Goal: Task Accomplishment & Management: Manage account settings

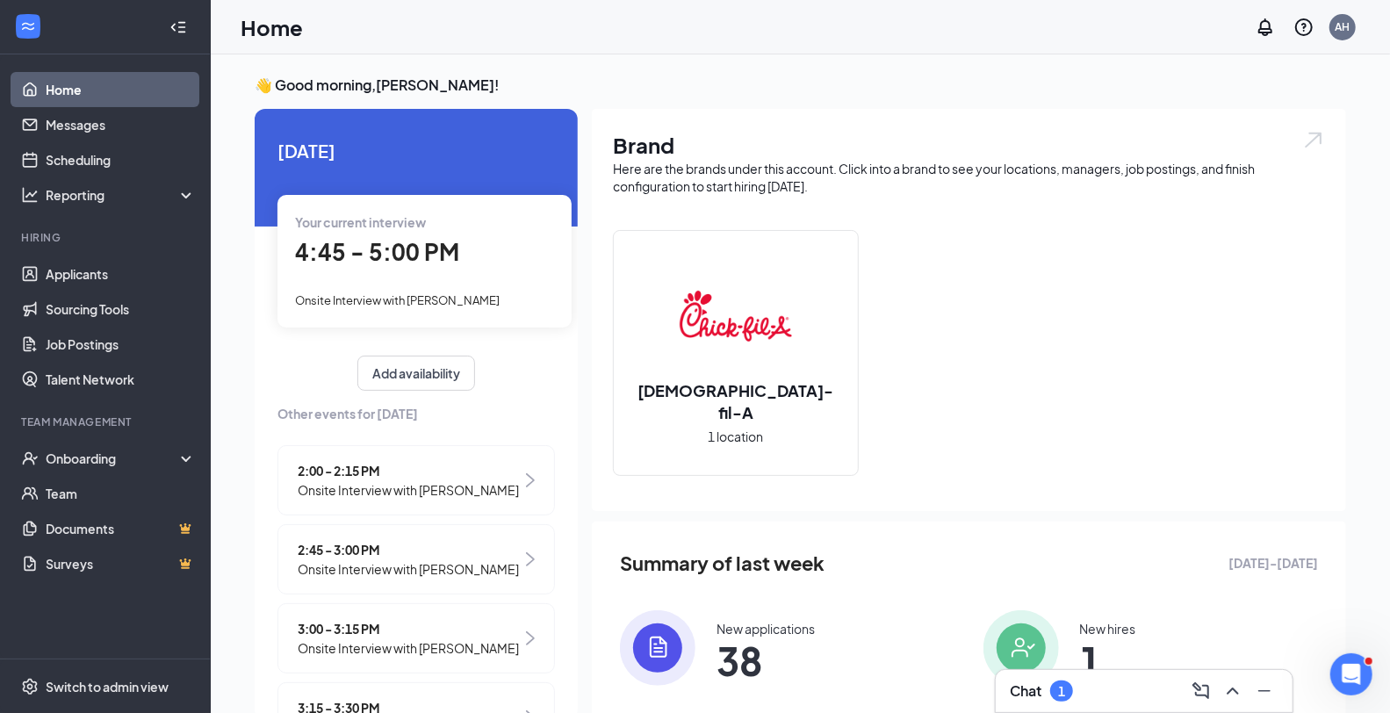
click at [1126, 686] on div "Chat 1" at bounding box center [1143, 691] width 269 height 28
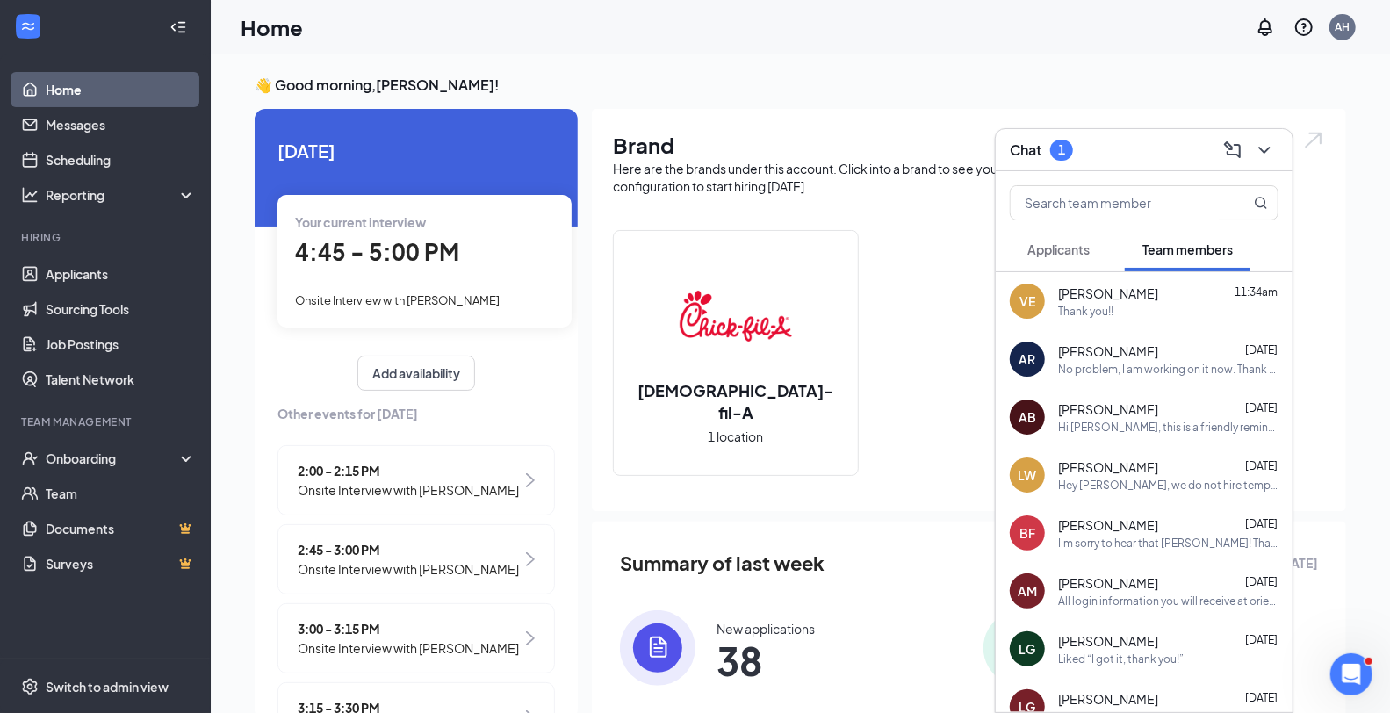
click at [1059, 242] on span "Applicants" at bounding box center [1058, 249] width 62 height 16
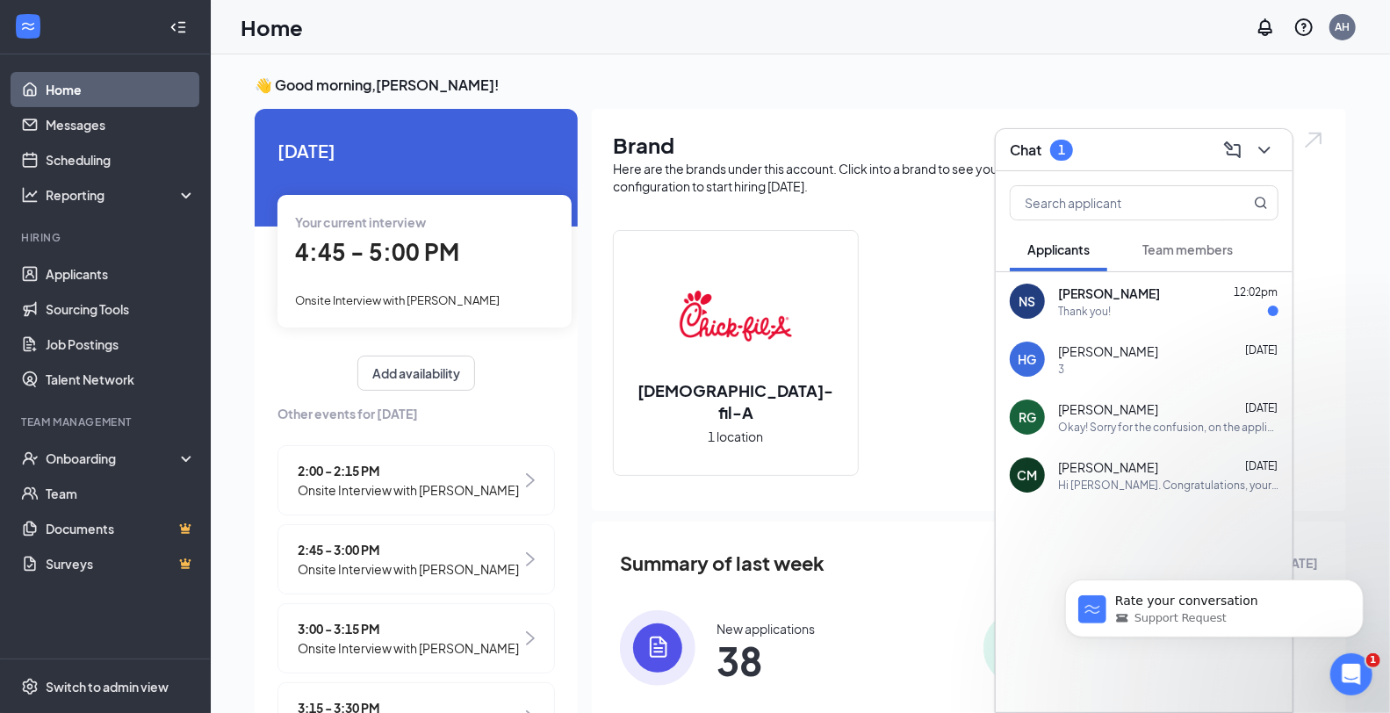
click at [1152, 287] on div "Nolan Smith 12:02pm" at bounding box center [1168, 293] width 220 height 18
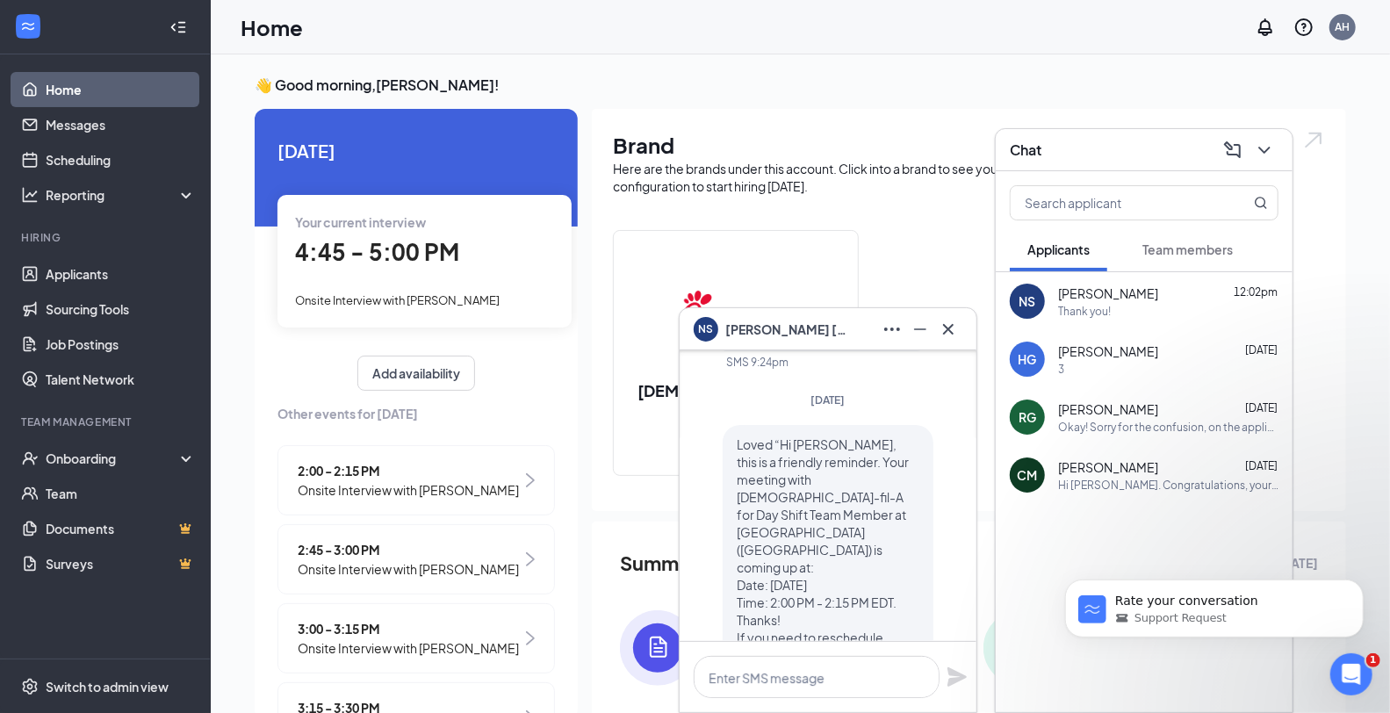
scroll to position [-97, 0]
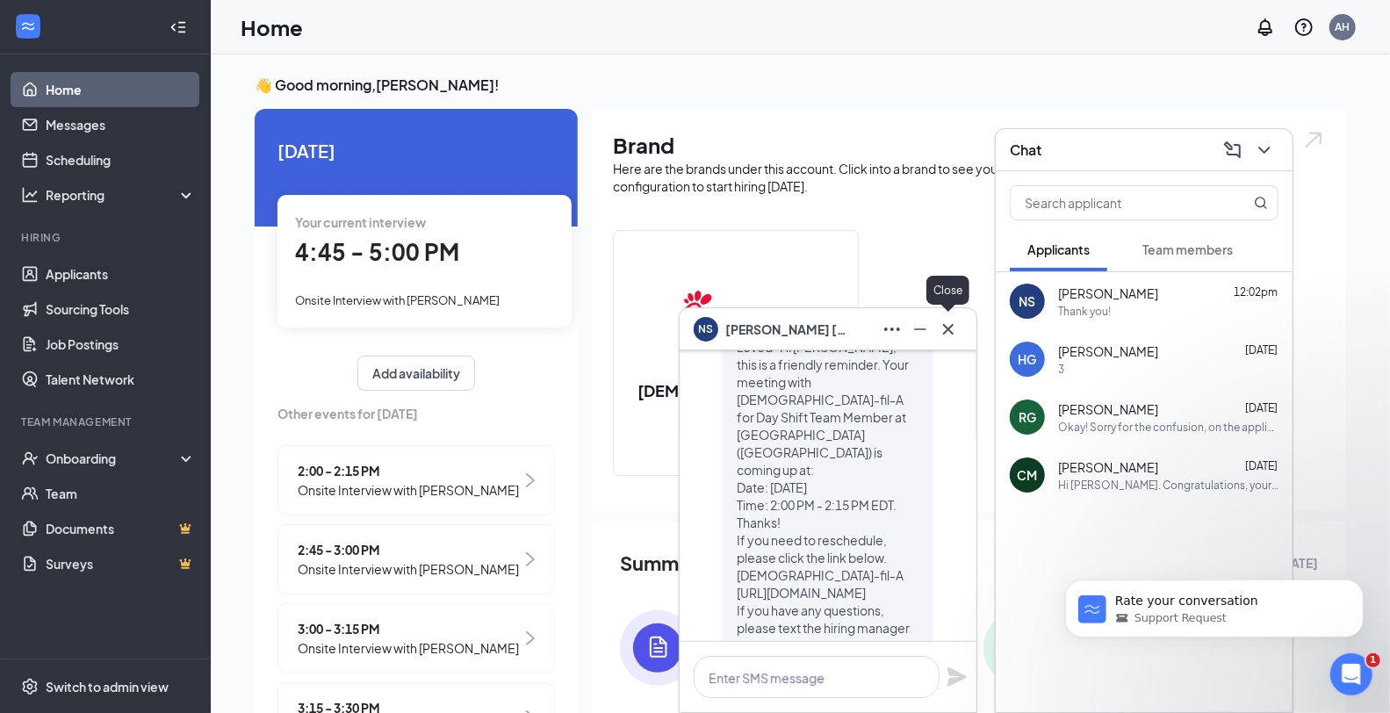
click at [952, 331] on icon "Cross" at bounding box center [947, 329] width 21 height 21
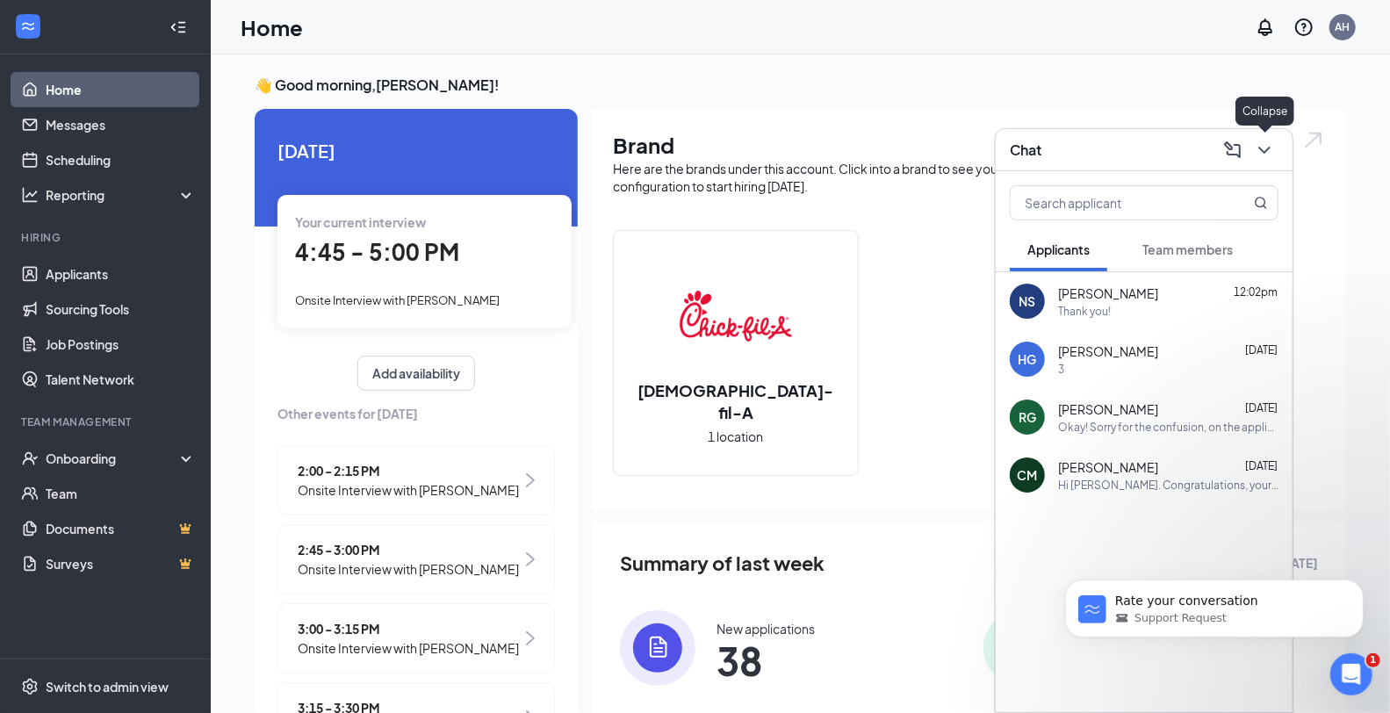
click at [1268, 140] on icon "ChevronDown" at bounding box center [1263, 150] width 21 height 21
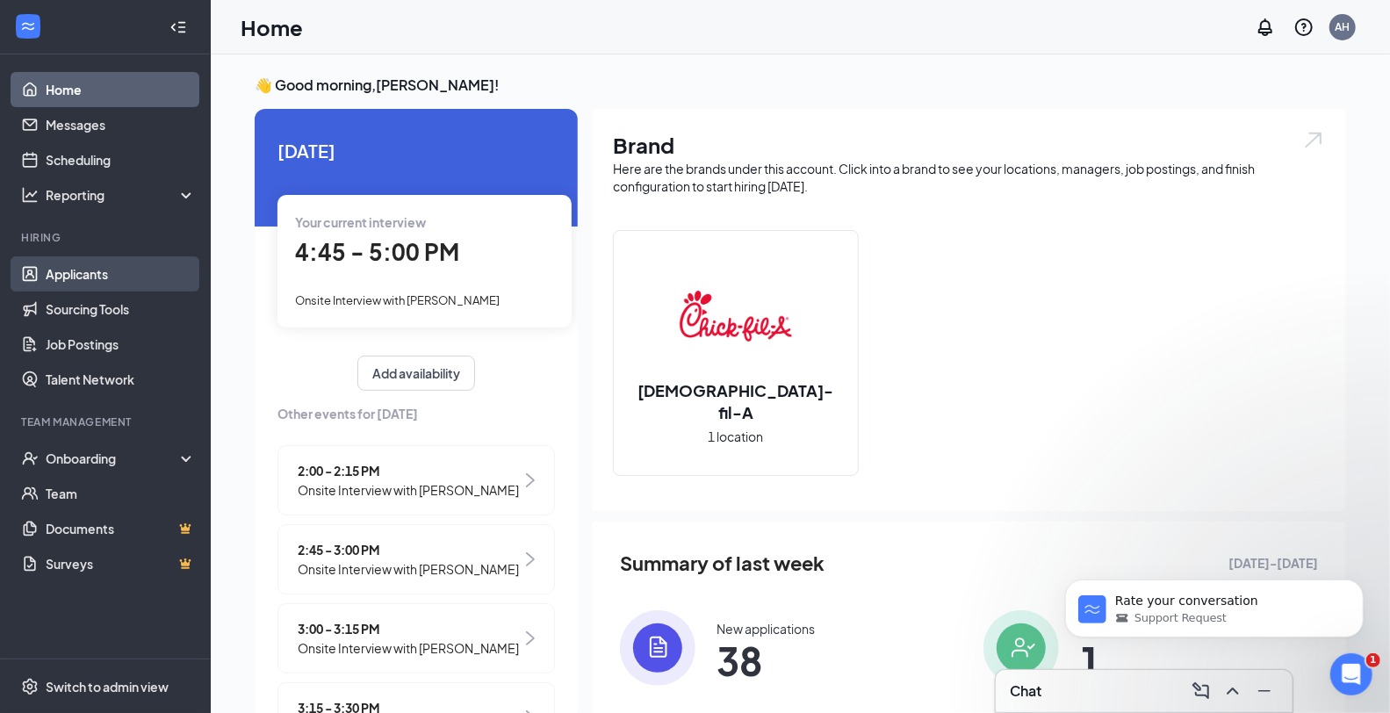
click at [106, 270] on link "Applicants" at bounding box center [121, 273] width 150 height 35
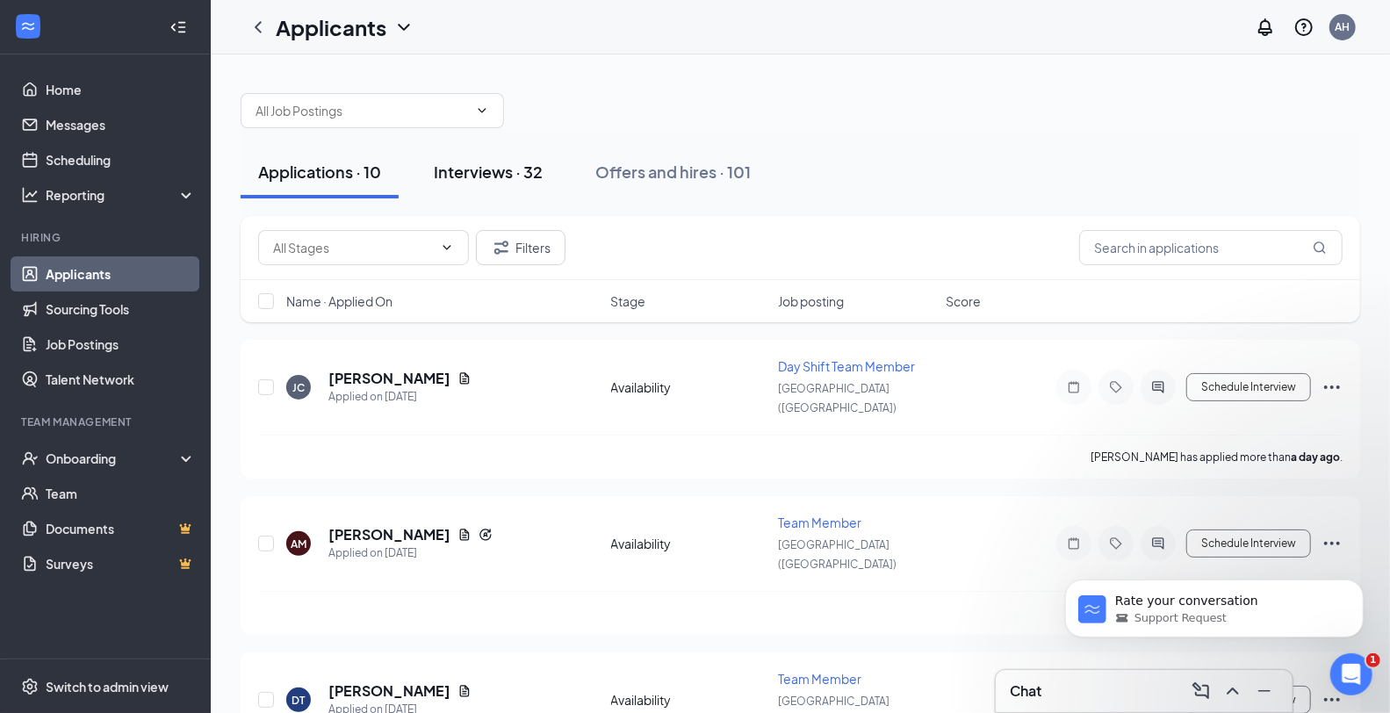
click at [509, 161] on div "Interviews · 32" at bounding box center [488, 172] width 109 height 22
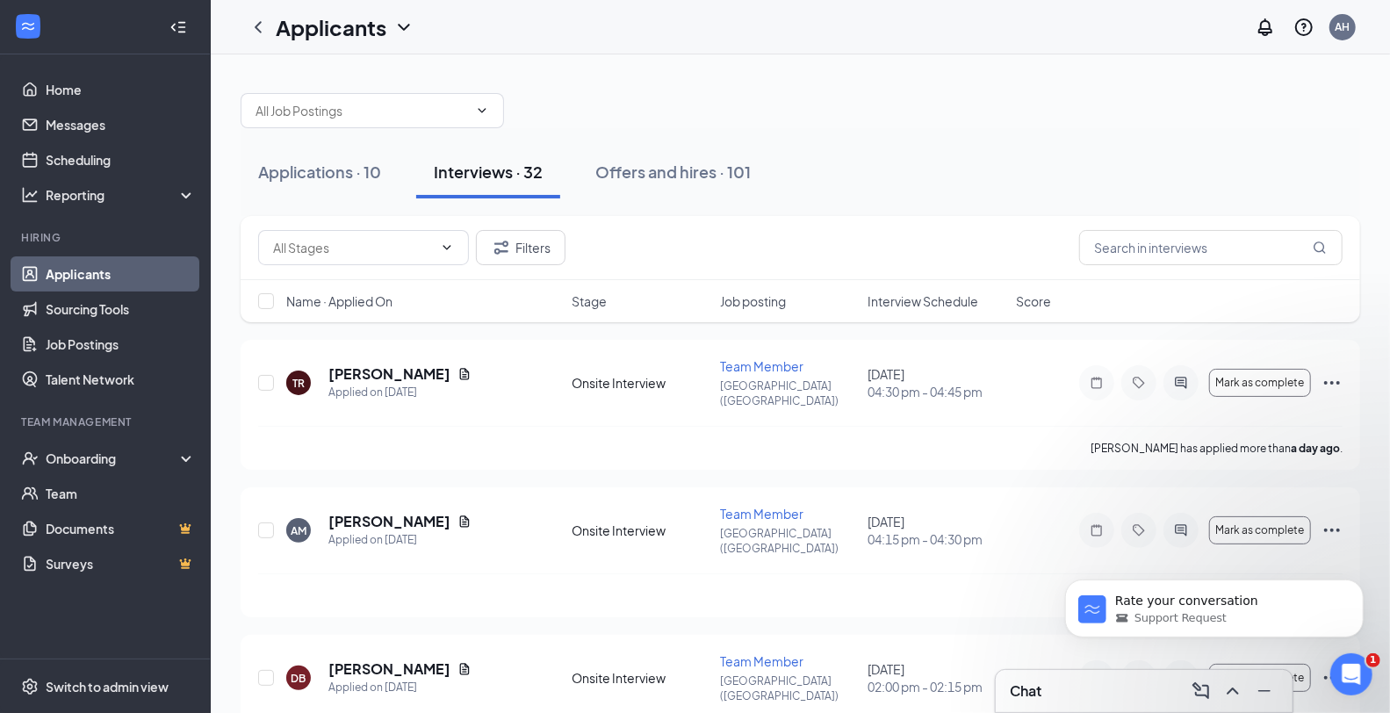
click at [924, 303] on span "Interview Schedule" at bounding box center [922, 301] width 111 height 18
click at [927, 299] on span "Interview Schedule" at bounding box center [922, 301] width 111 height 18
click at [1327, 378] on icon "Ellipses" at bounding box center [1331, 382] width 21 height 21
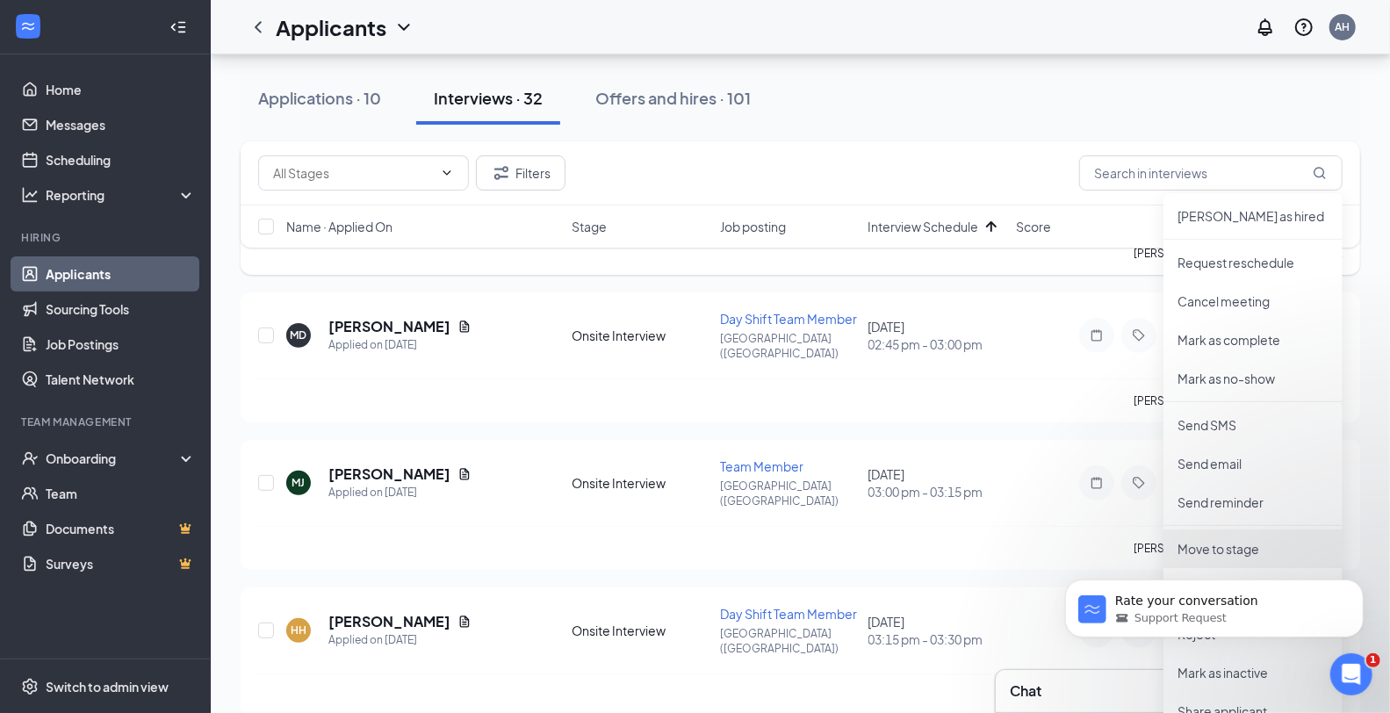
scroll to position [292, 0]
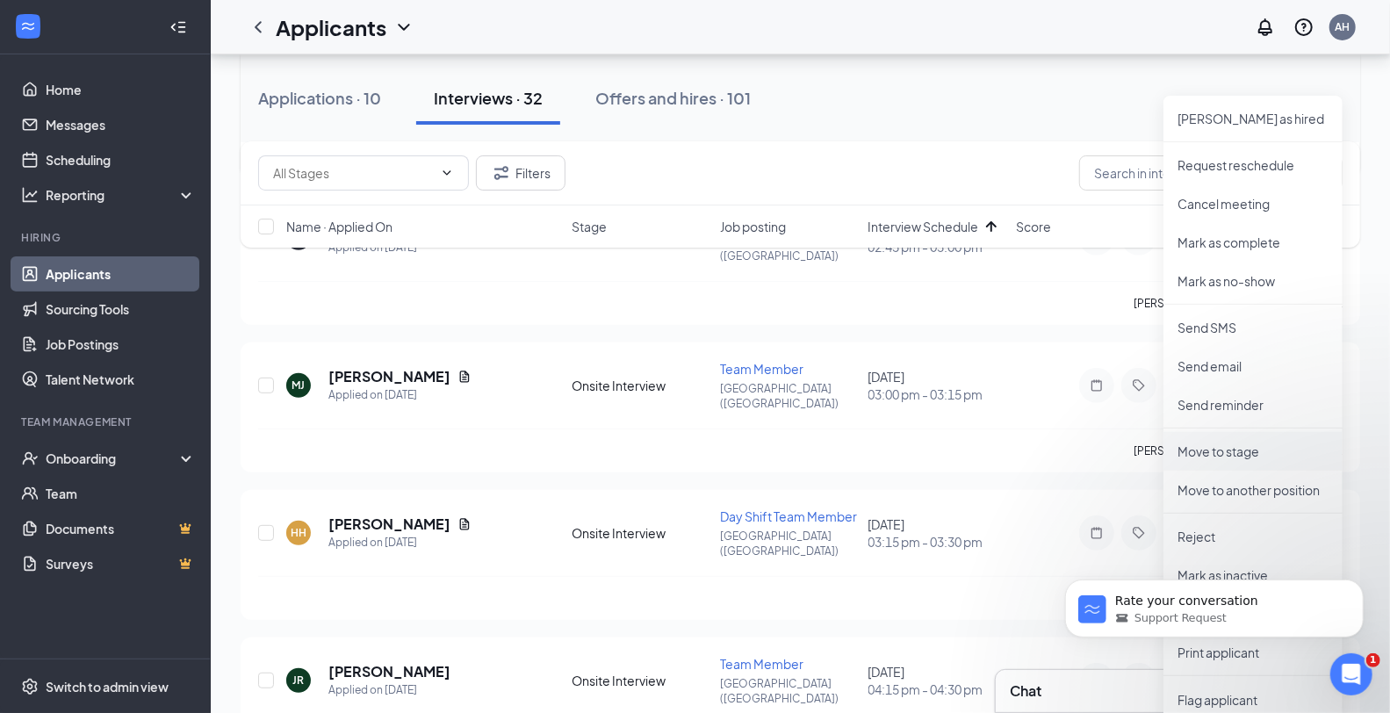
click at [1246, 451] on p "Move to stage" at bounding box center [1252, 451] width 151 height 18
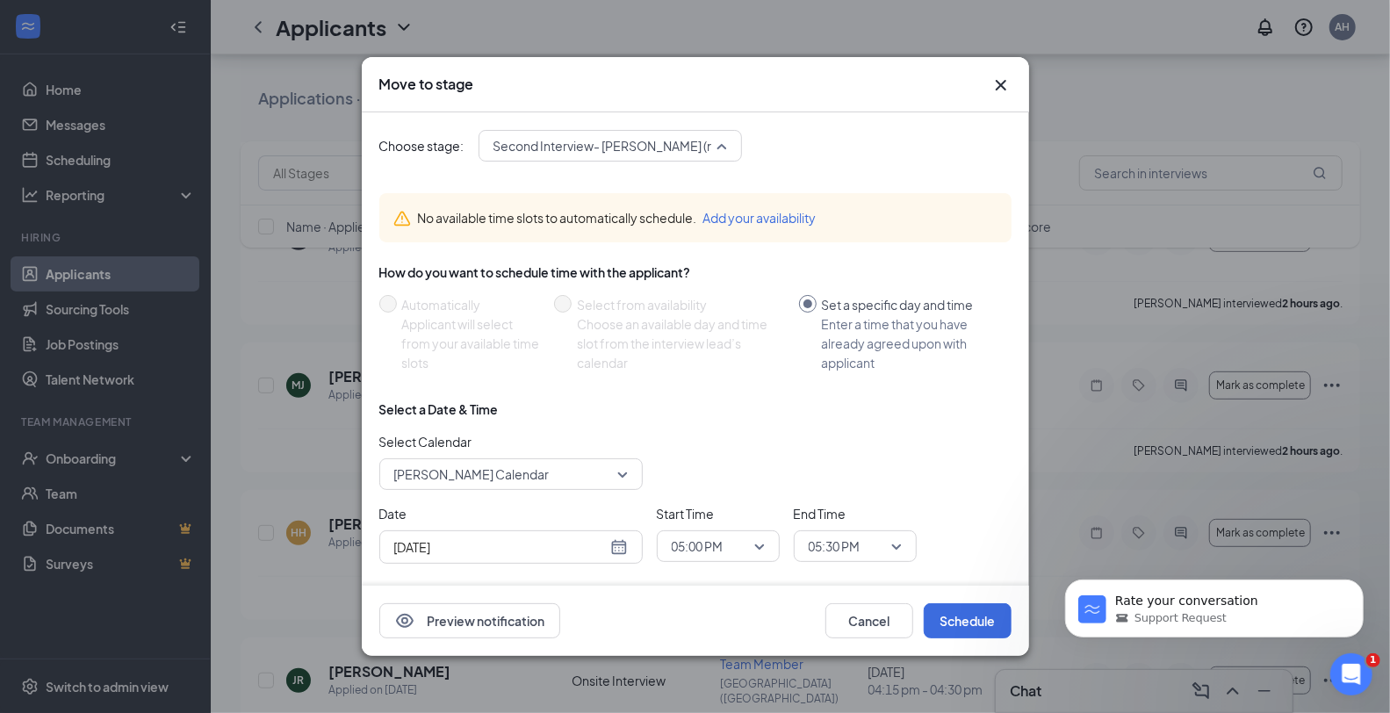
click at [713, 147] on span "Second Interview- Karissa (next stage)" at bounding box center [632, 146] width 278 height 26
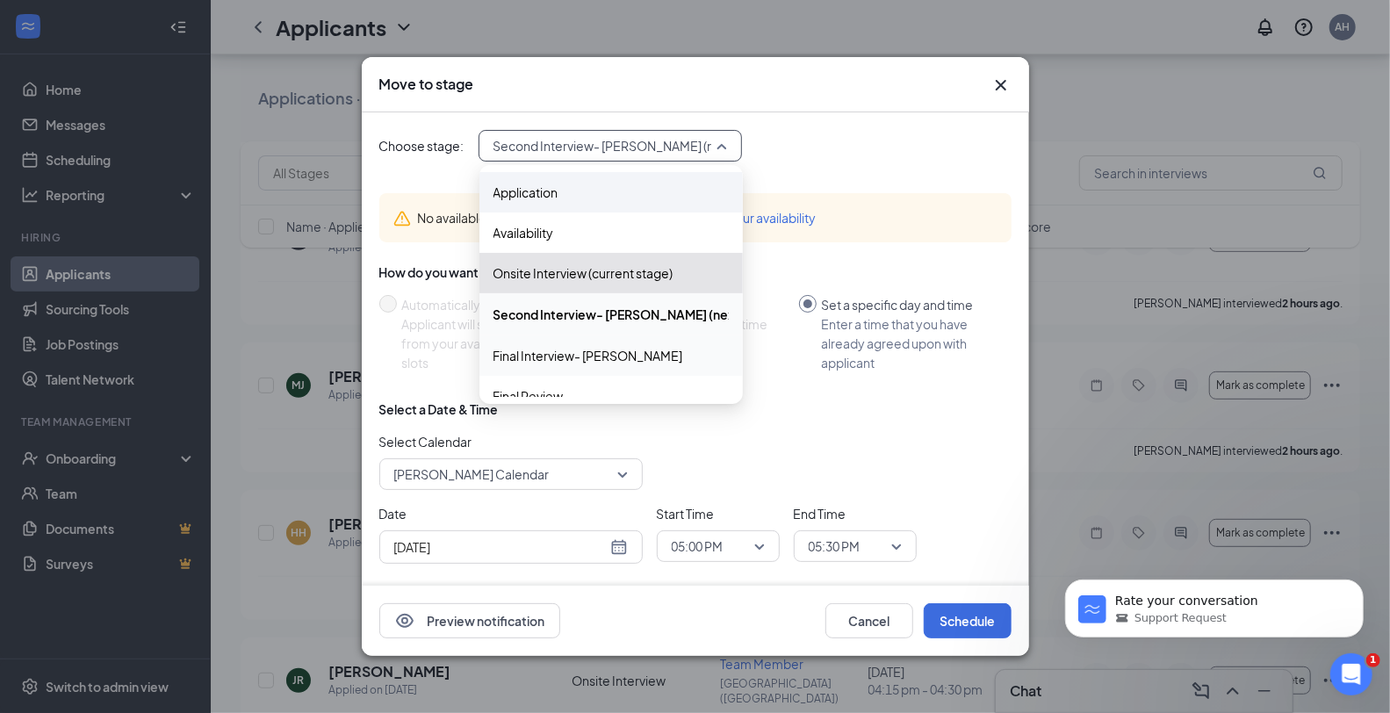
click at [608, 356] on span "Final Interview- [PERSON_NAME]" at bounding box center [610, 355] width 235 height 19
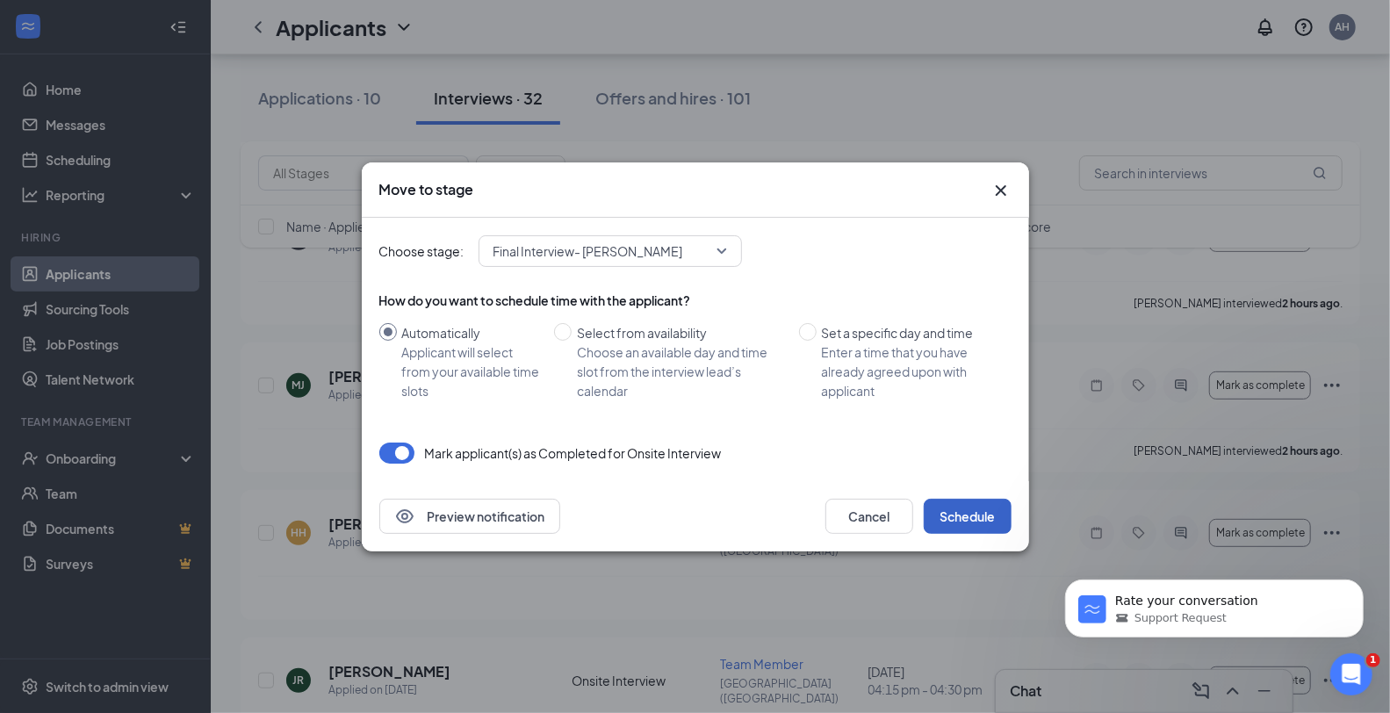
click at [985, 520] on button "Schedule" at bounding box center [967, 516] width 88 height 35
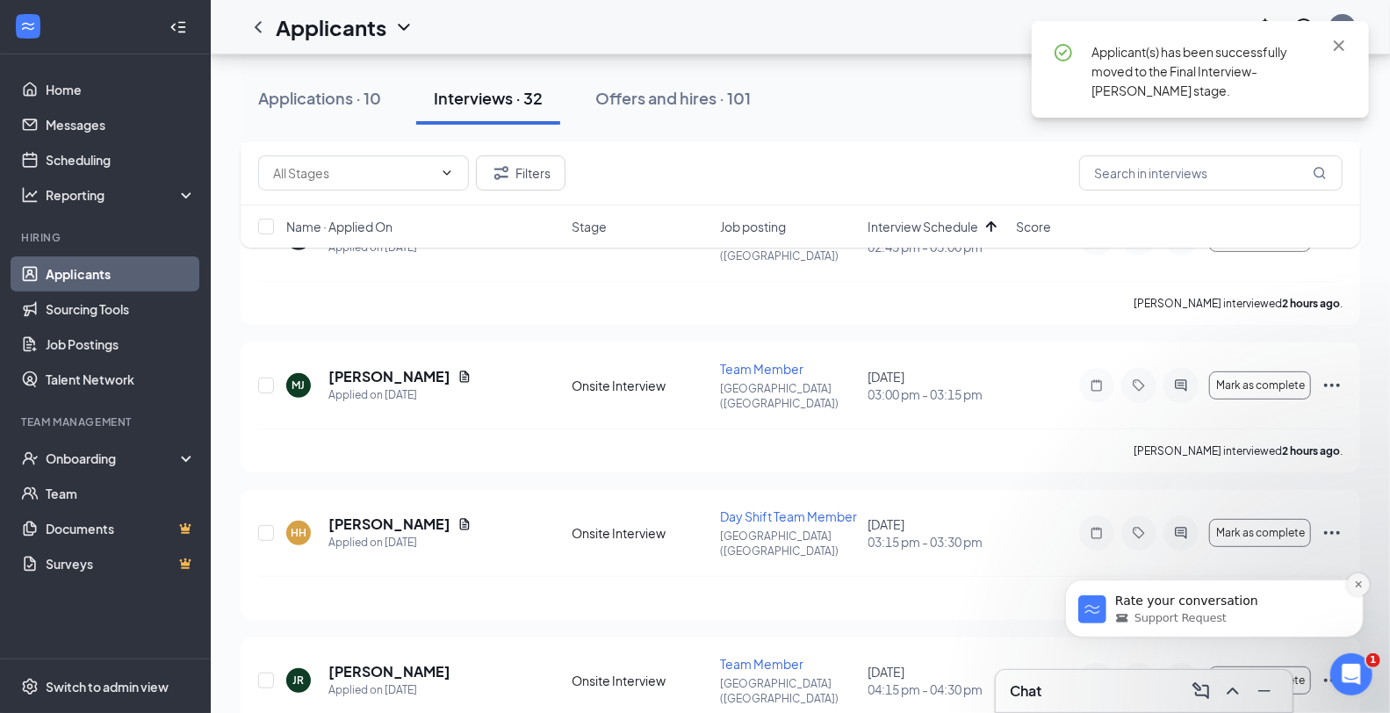
click at [1362, 582] on button "Dismiss notification" at bounding box center [1357, 583] width 23 height 23
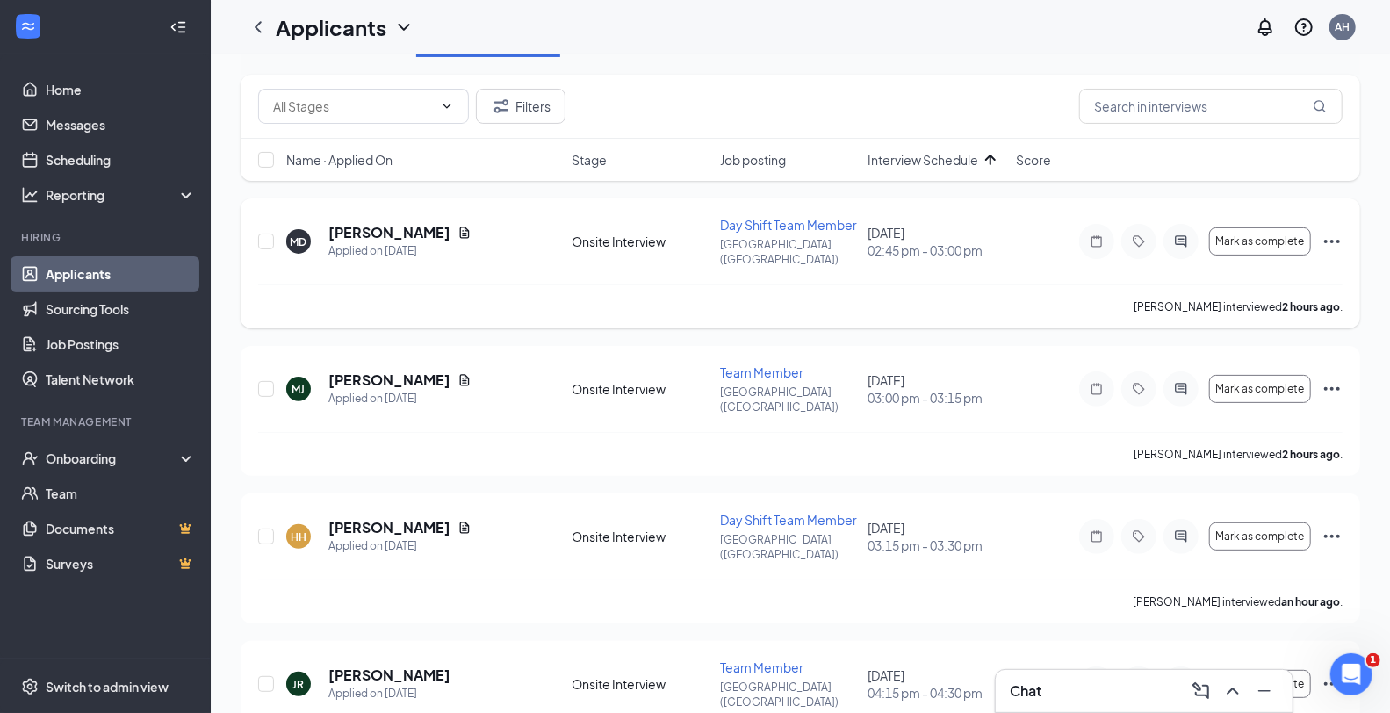
scroll to position [0, 0]
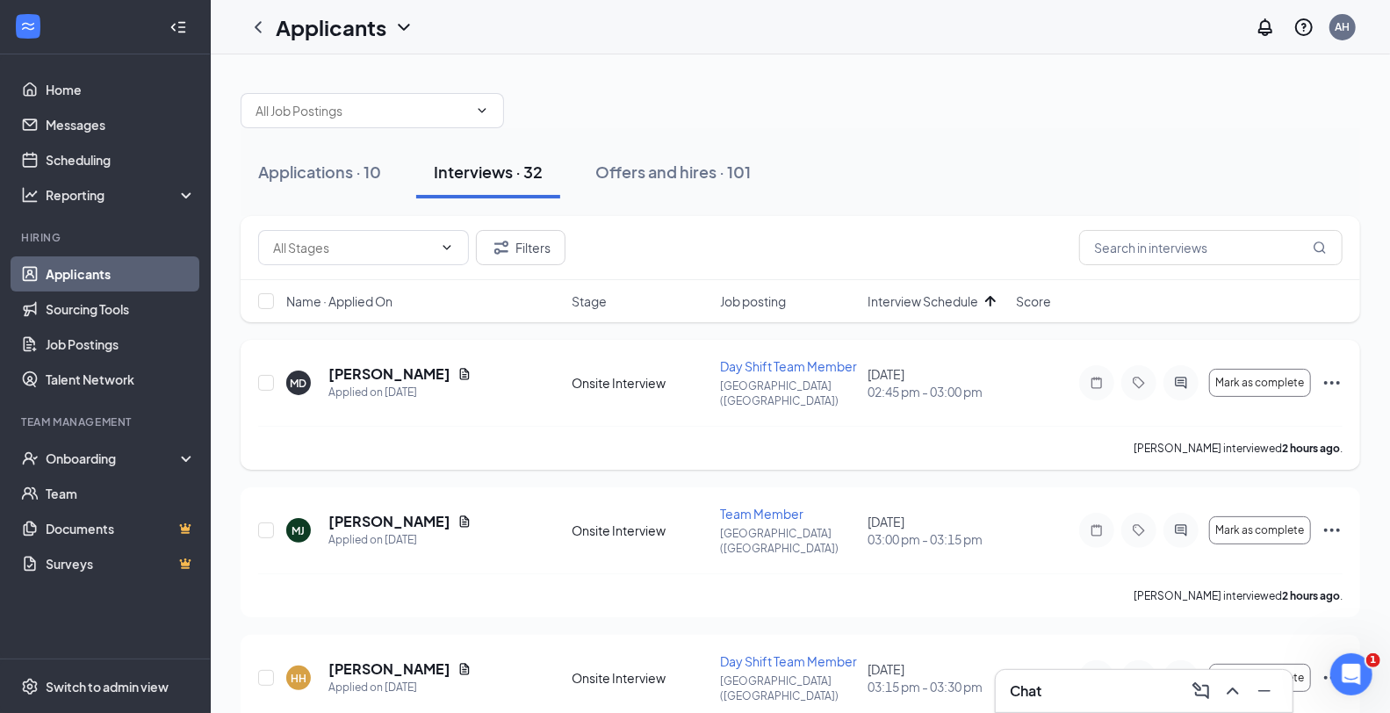
click at [1326, 372] on icon "Ellipses" at bounding box center [1331, 382] width 21 height 21
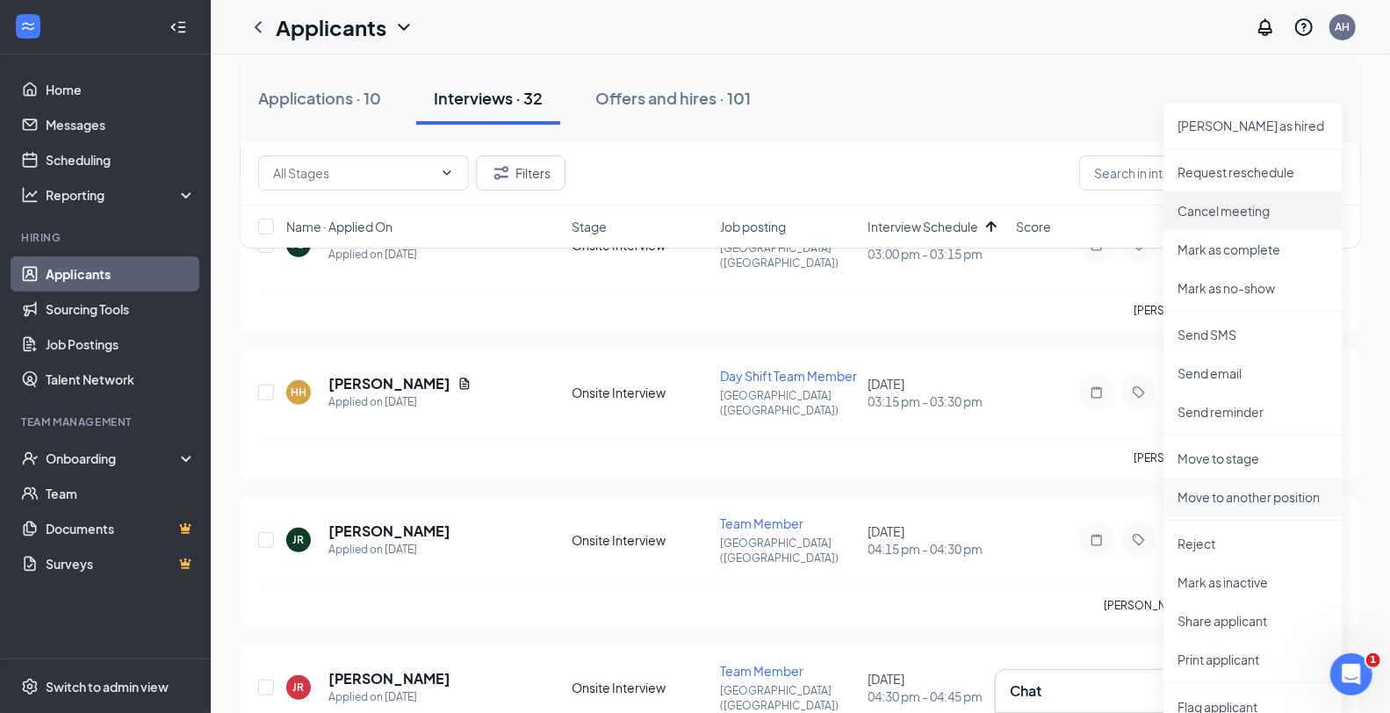
scroll to position [292, 0]
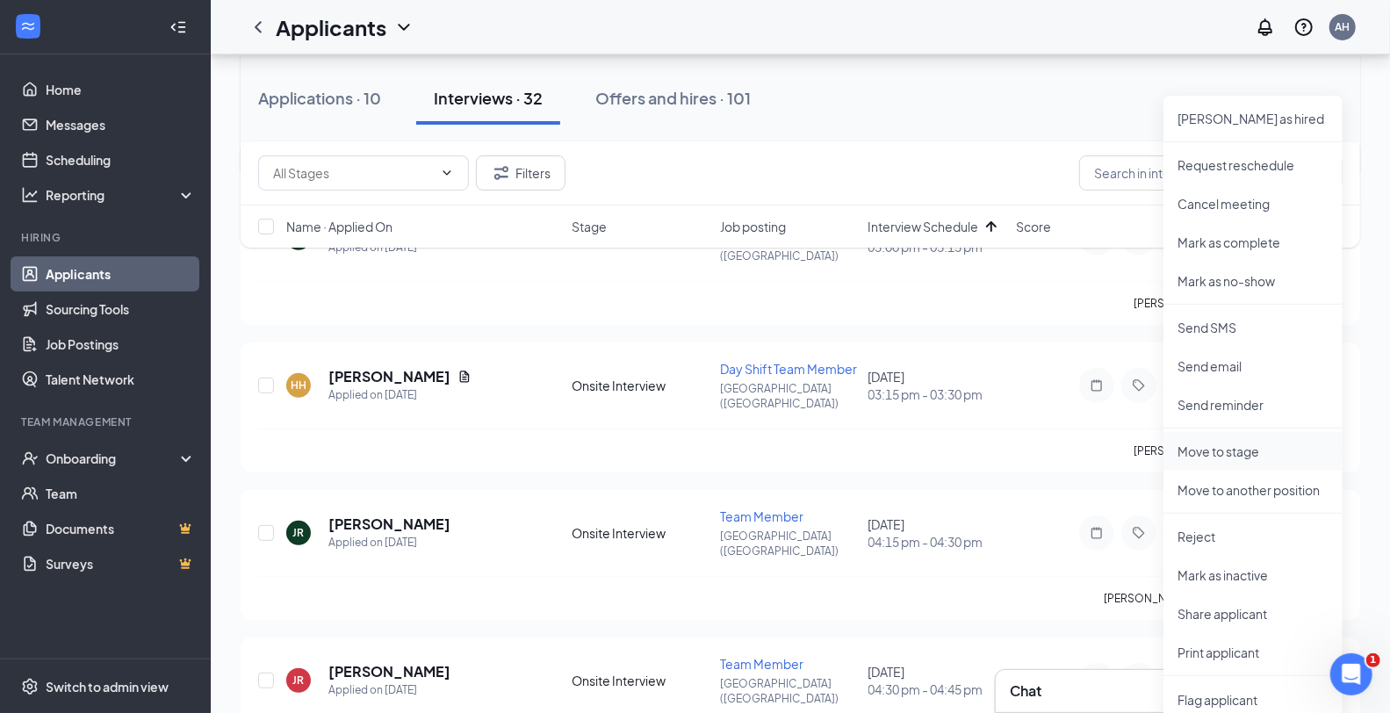
click at [1253, 457] on p "Move to stage" at bounding box center [1252, 451] width 151 height 18
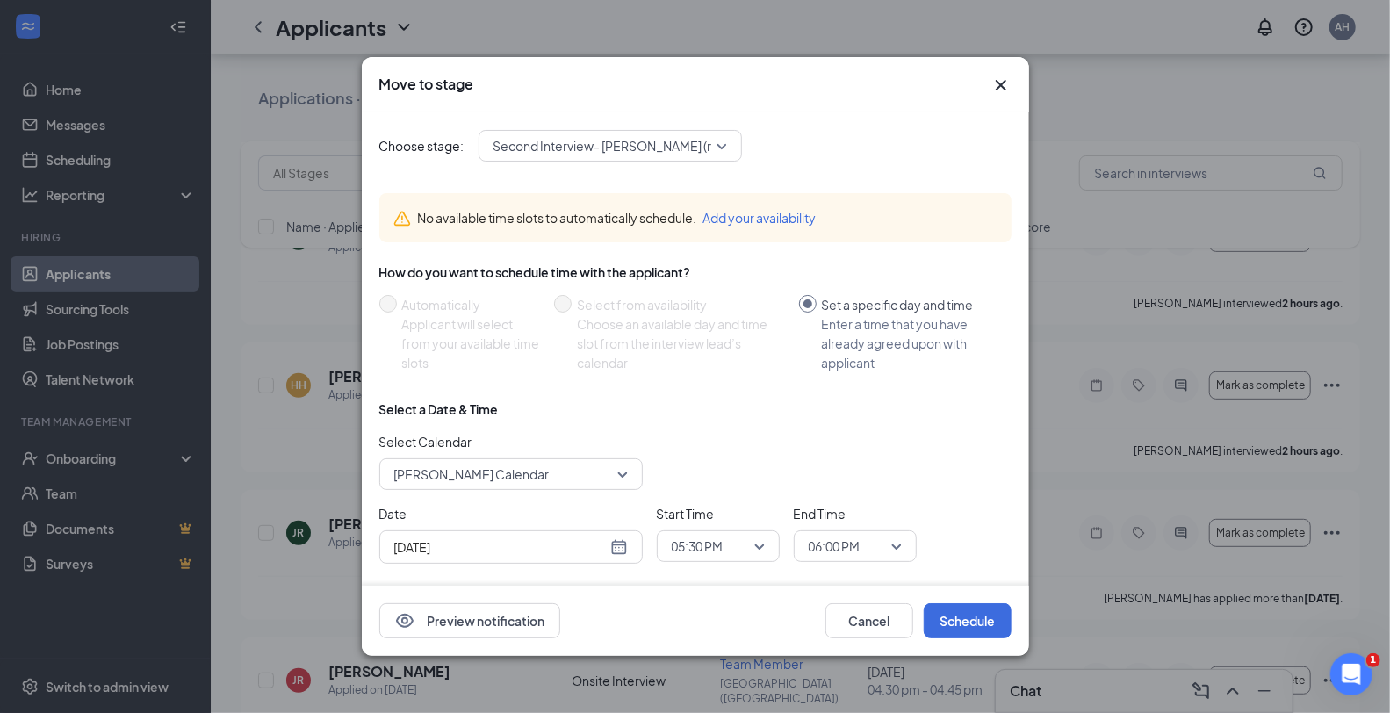
click at [676, 134] on span "Second Interview- Karissa (next stage)" at bounding box center [632, 146] width 278 height 26
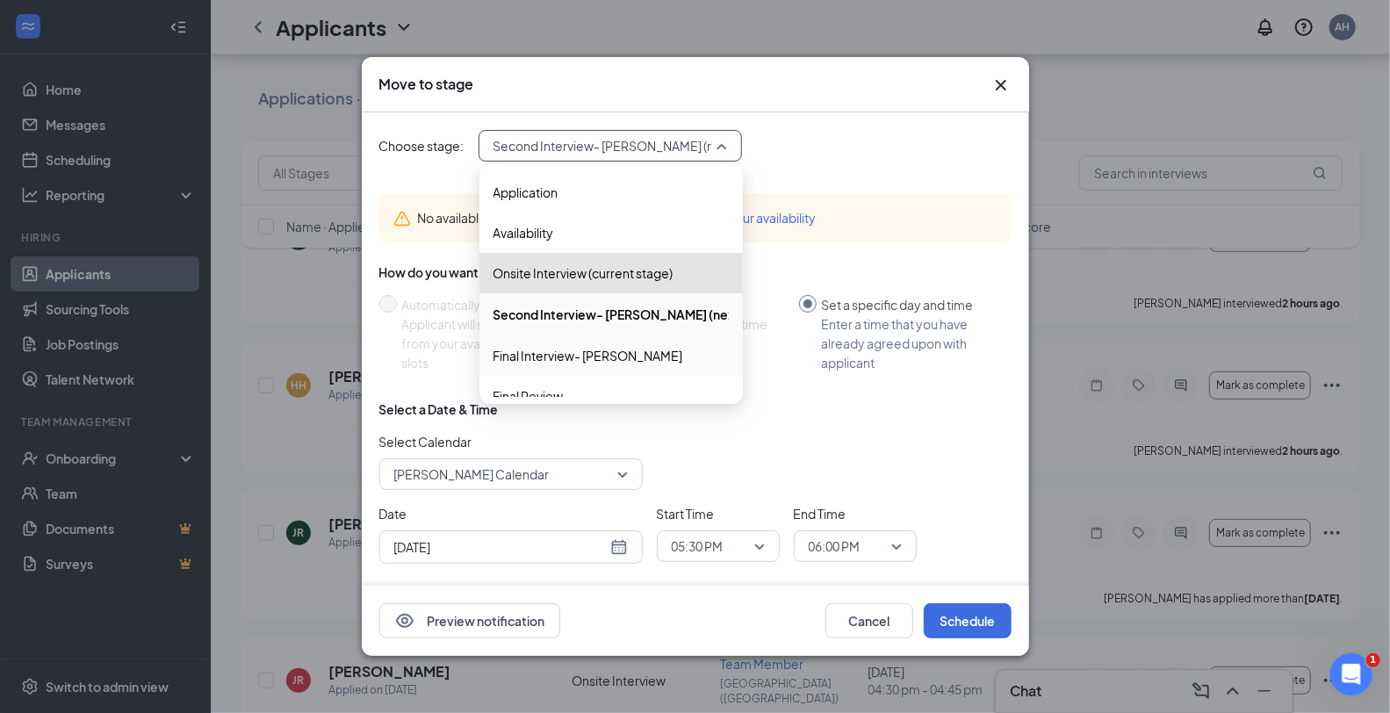
click at [630, 352] on span "Final Interview- [PERSON_NAME]" at bounding box center [610, 355] width 235 height 19
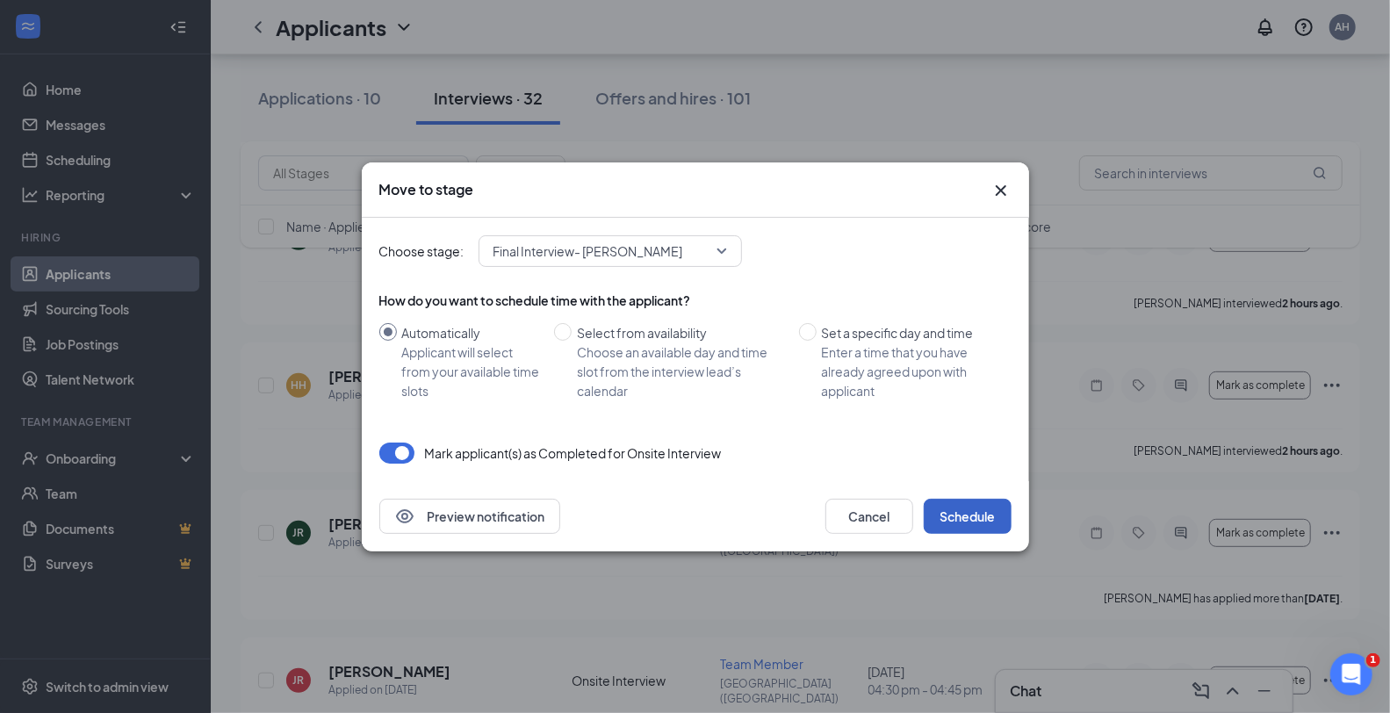
click at [951, 524] on button "Schedule" at bounding box center [967, 516] width 88 height 35
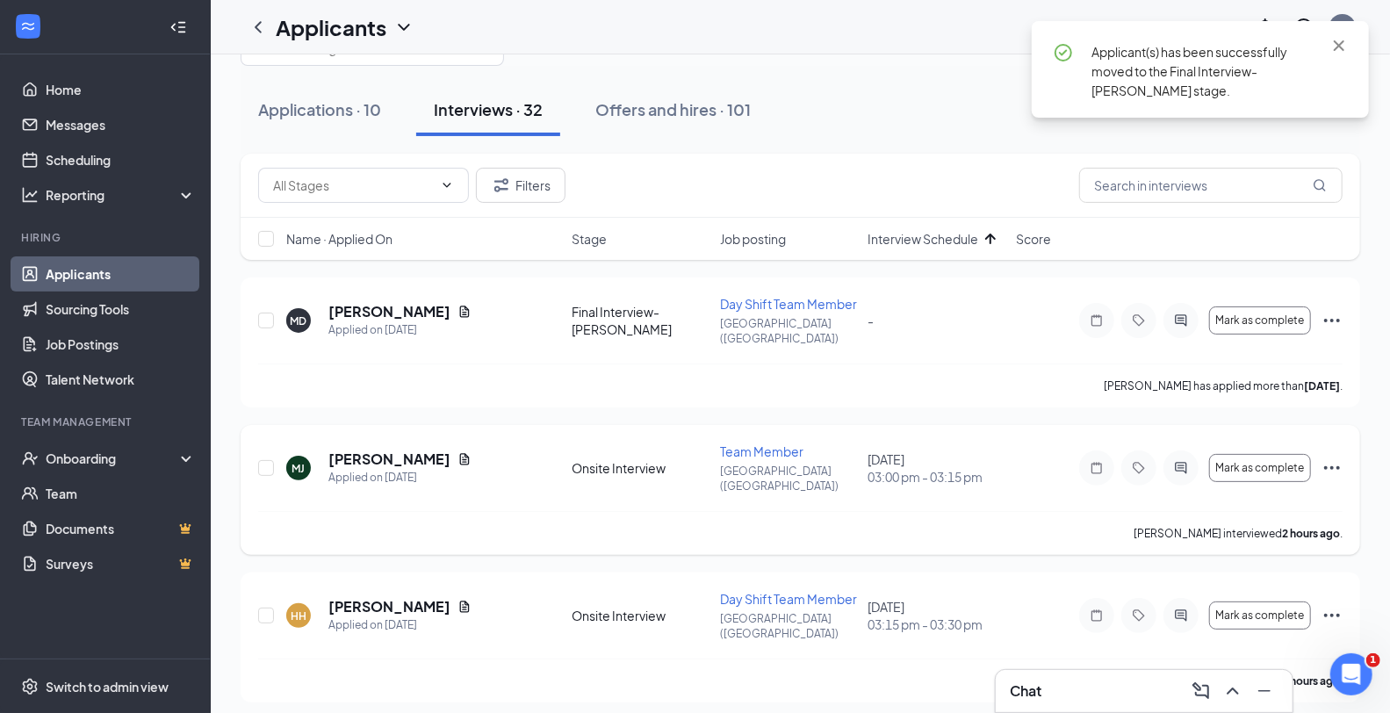
scroll to position [97, 0]
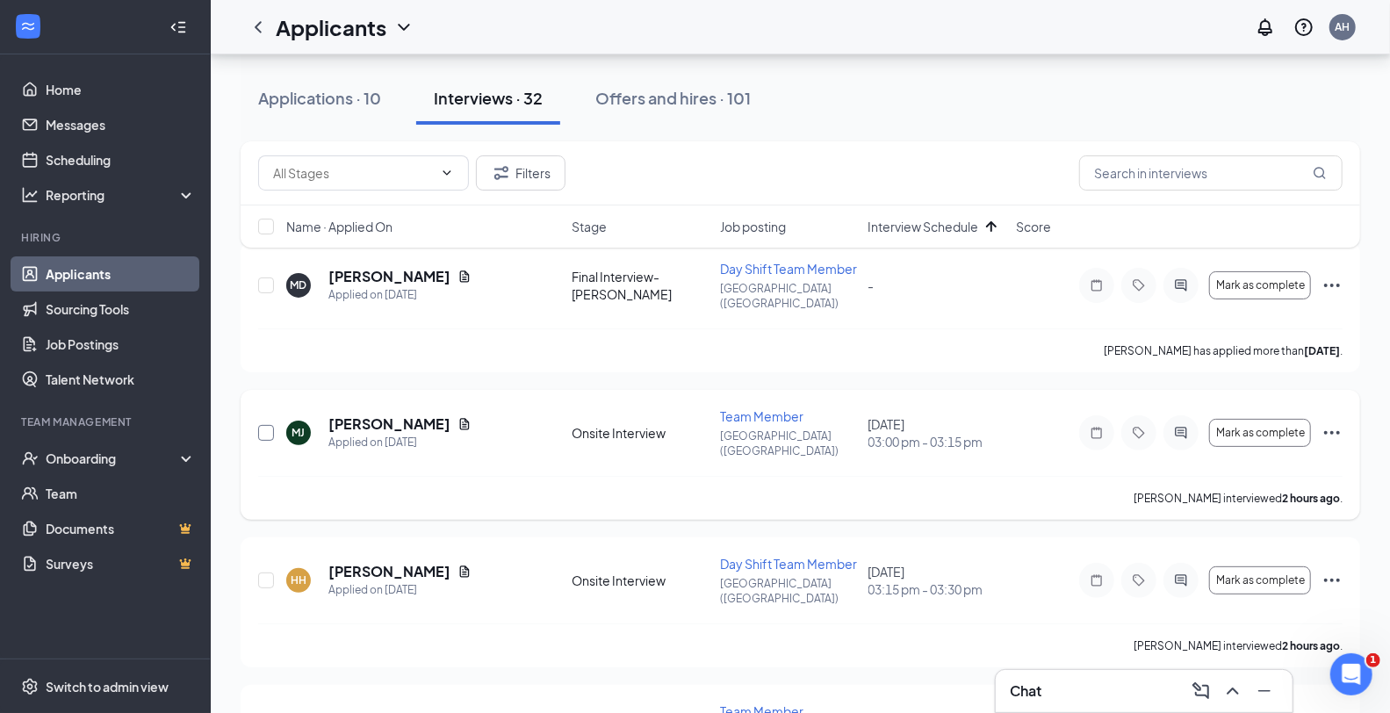
click at [266, 425] on input "checkbox" at bounding box center [266, 433] width 16 height 16
checkbox input "true"
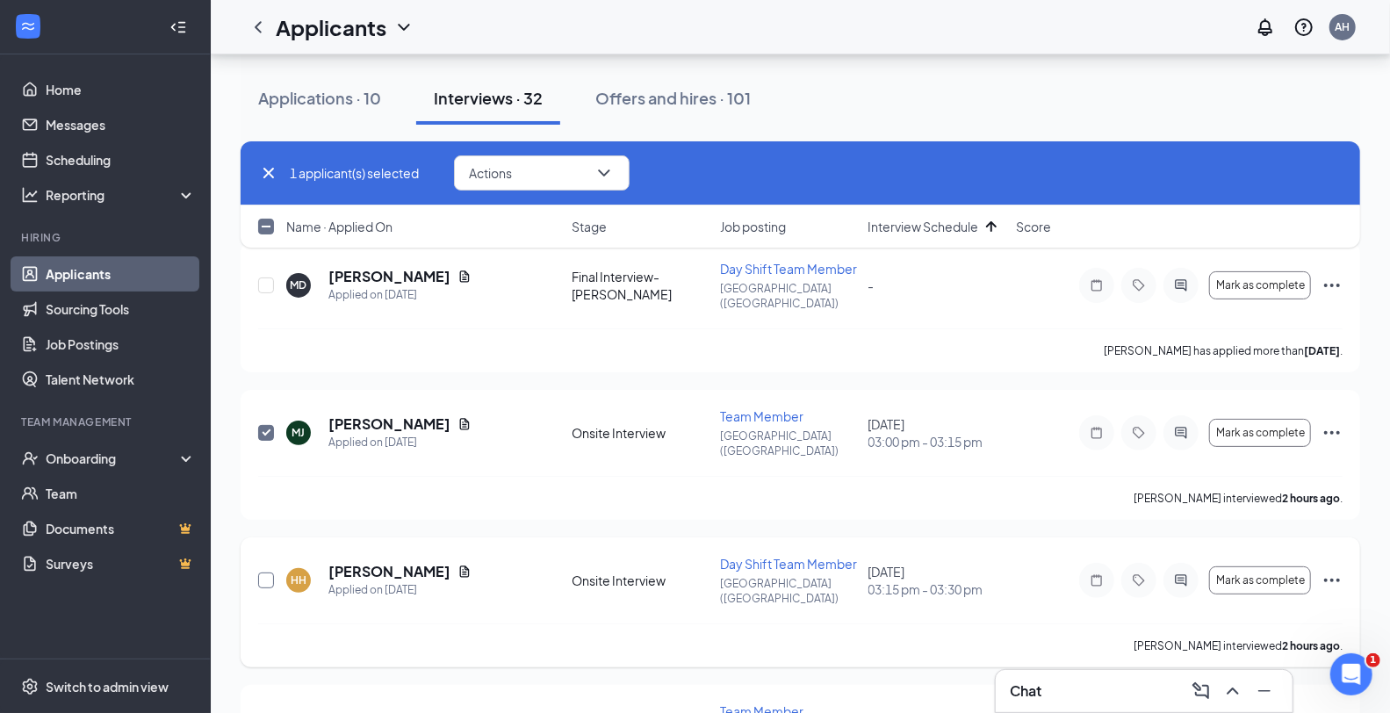
click at [264, 572] on input "checkbox" at bounding box center [266, 580] width 16 height 16
checkbox input "true"
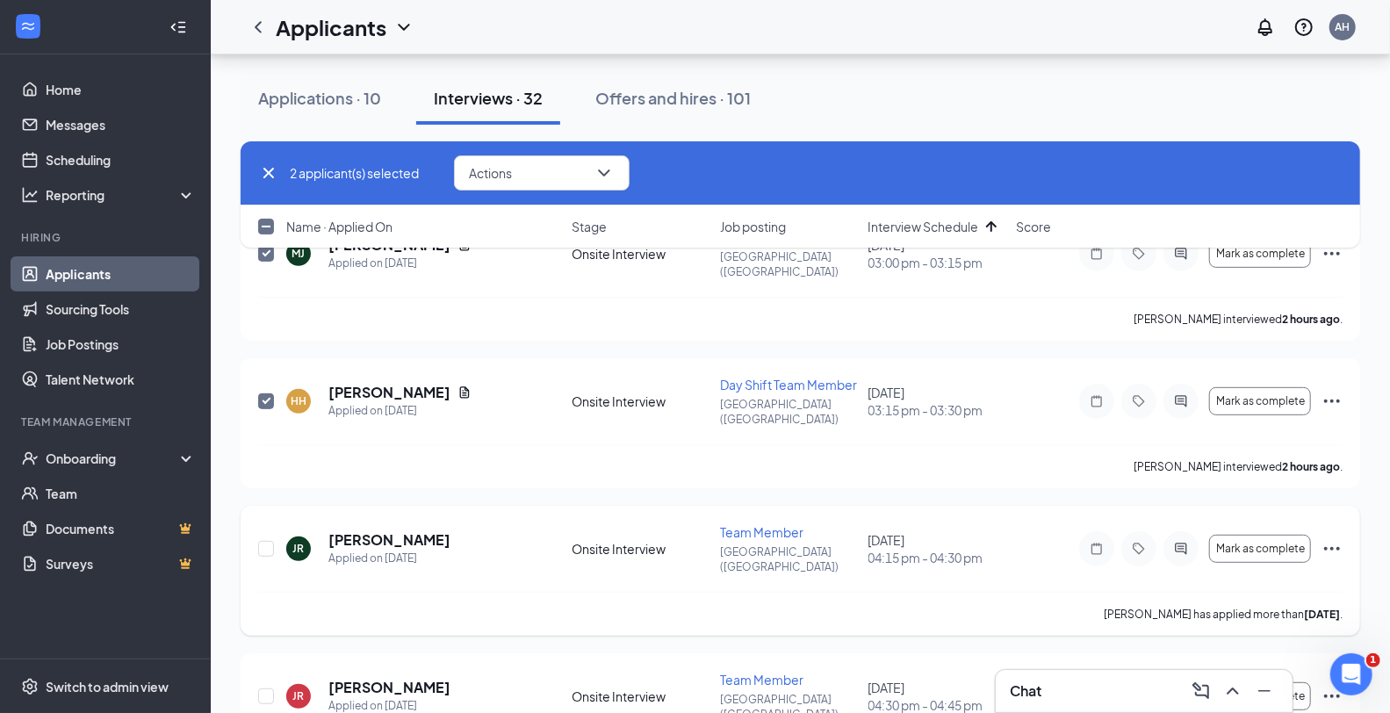
scroll to position [292, 0]
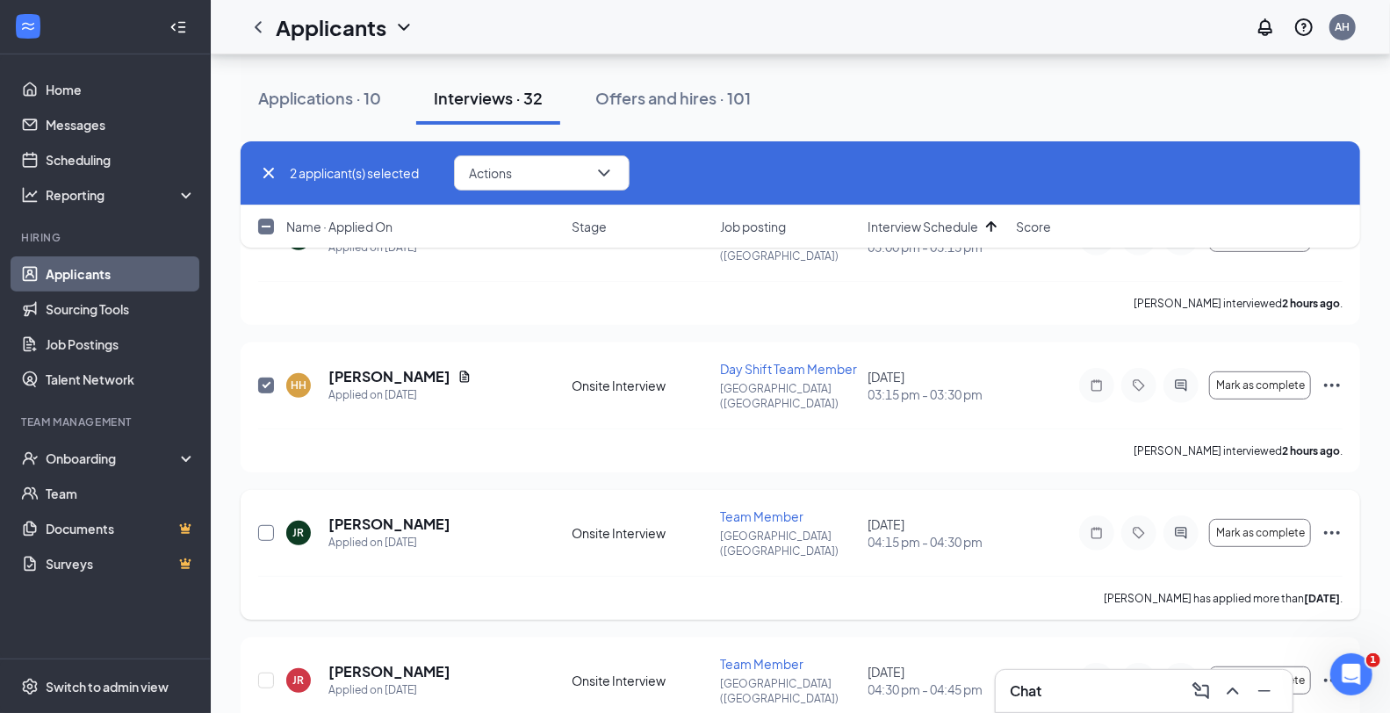
click at [260, 525] on input "checkbox" at bounding box center [266, 533] width 16 height 16
checkbox input "true"
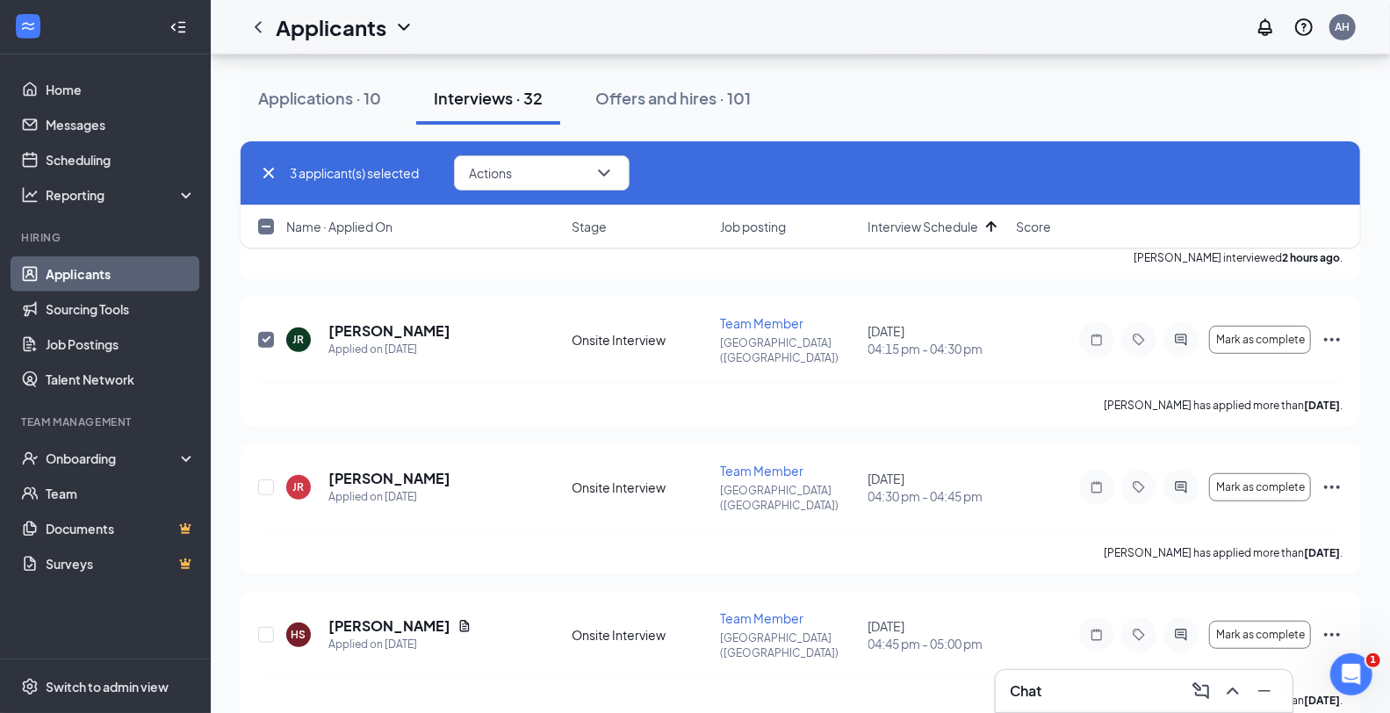
scroll to position [487, 0]
click at [269, 460] on div at bounding box center [267, 485] width 18 height 51
click at [267, 478] on input "checkbox" at bounding box center [266, 486] width 16 height 16
checkbox input "true"
click at [269, 625] on input "checkbox" at bounding box center [266, 633] width 16 height 16
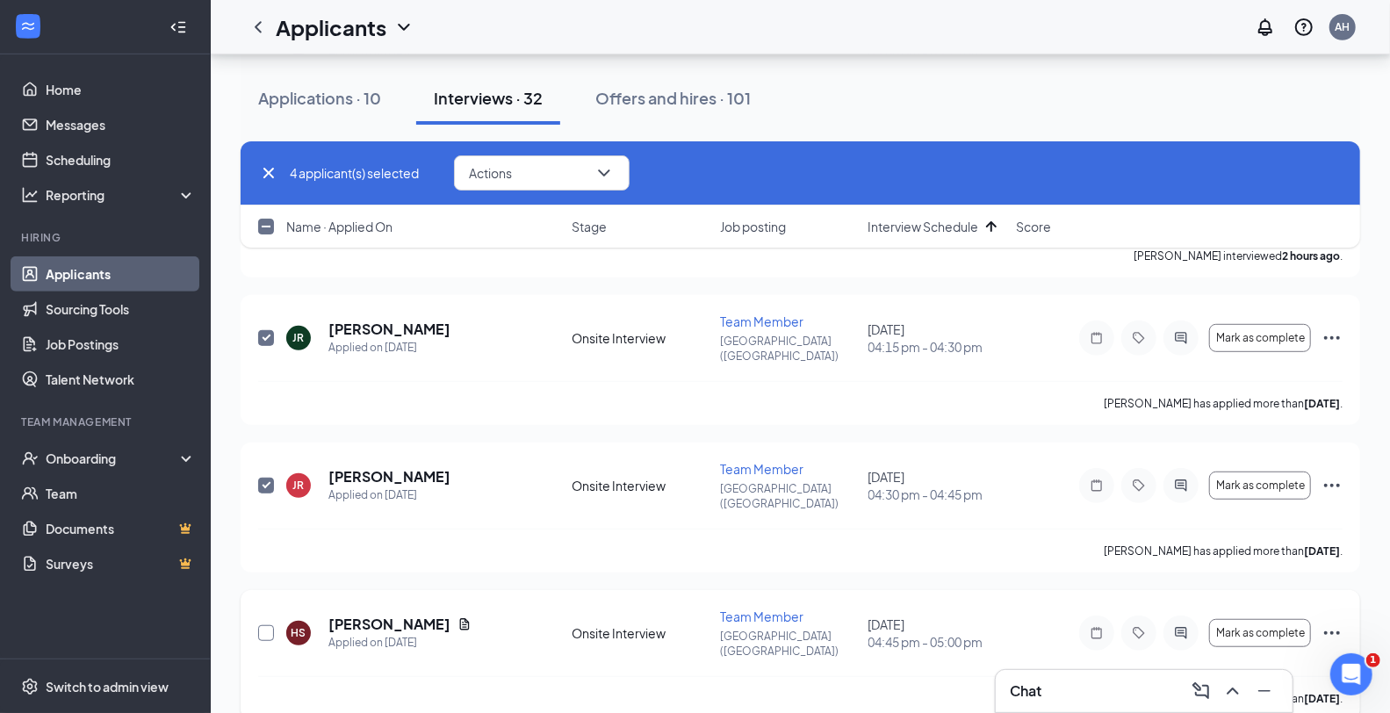
checkbox input "true"
click at [562, 161] on button "Actions" at bounding box center [542, 172] width 176 height 35
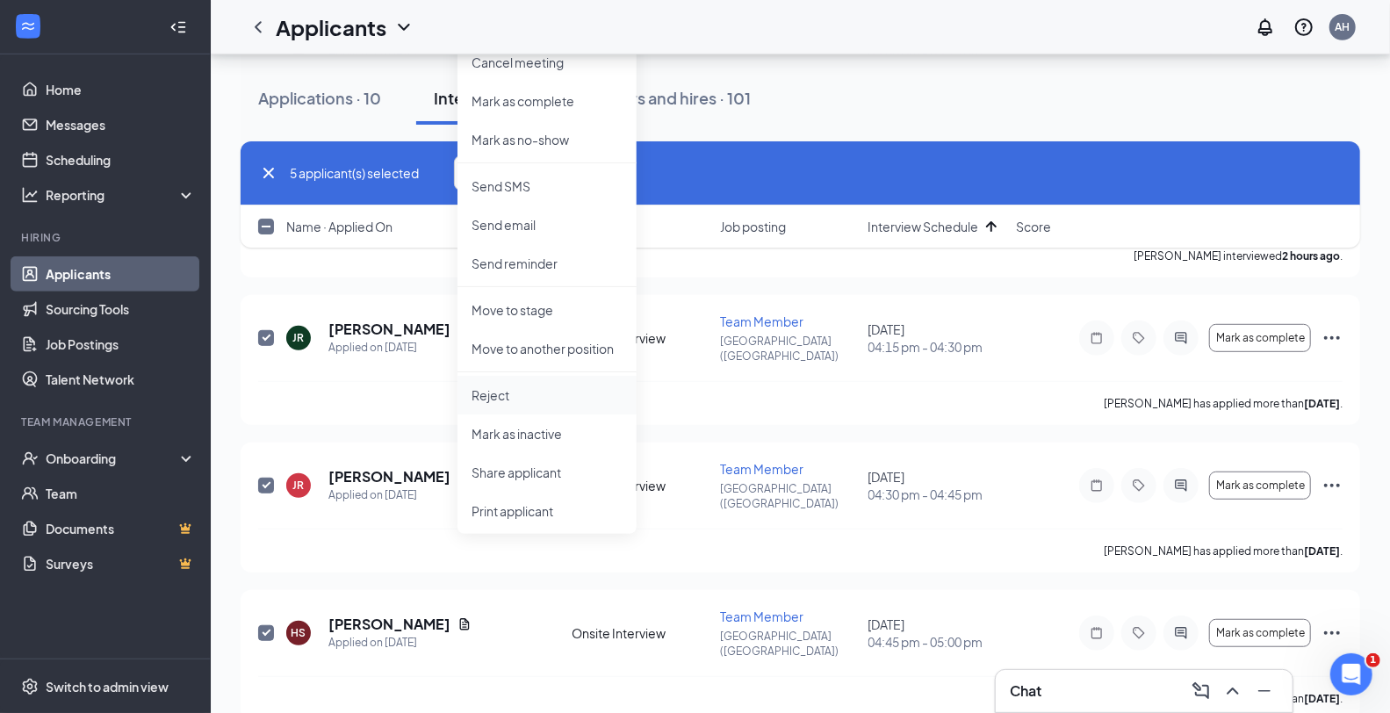
click at [544, 398] on p "Reject" at bounding box center [546, 395] width 151 height 18
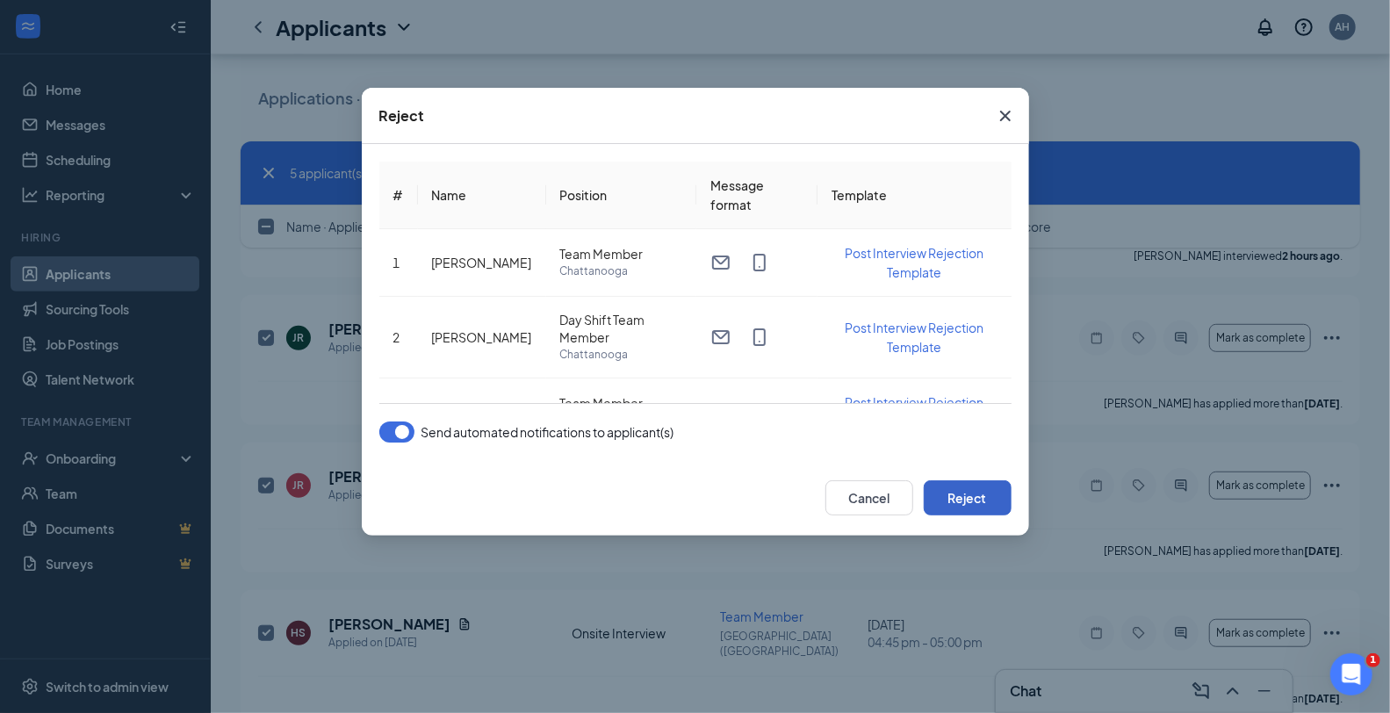
click at [964, 492] on button "Reject" at bounding box center [967, 497] width 88 height 35
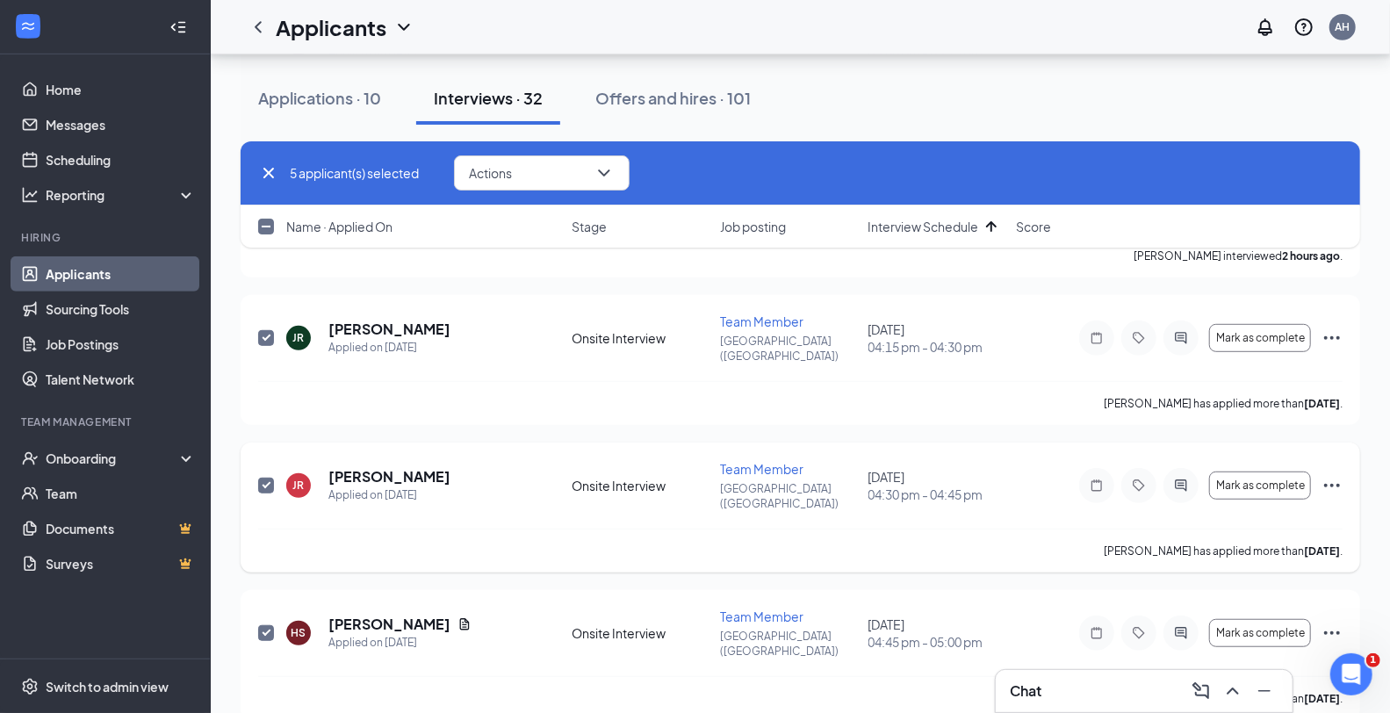
checkbox input "true"
checkbox input "false"
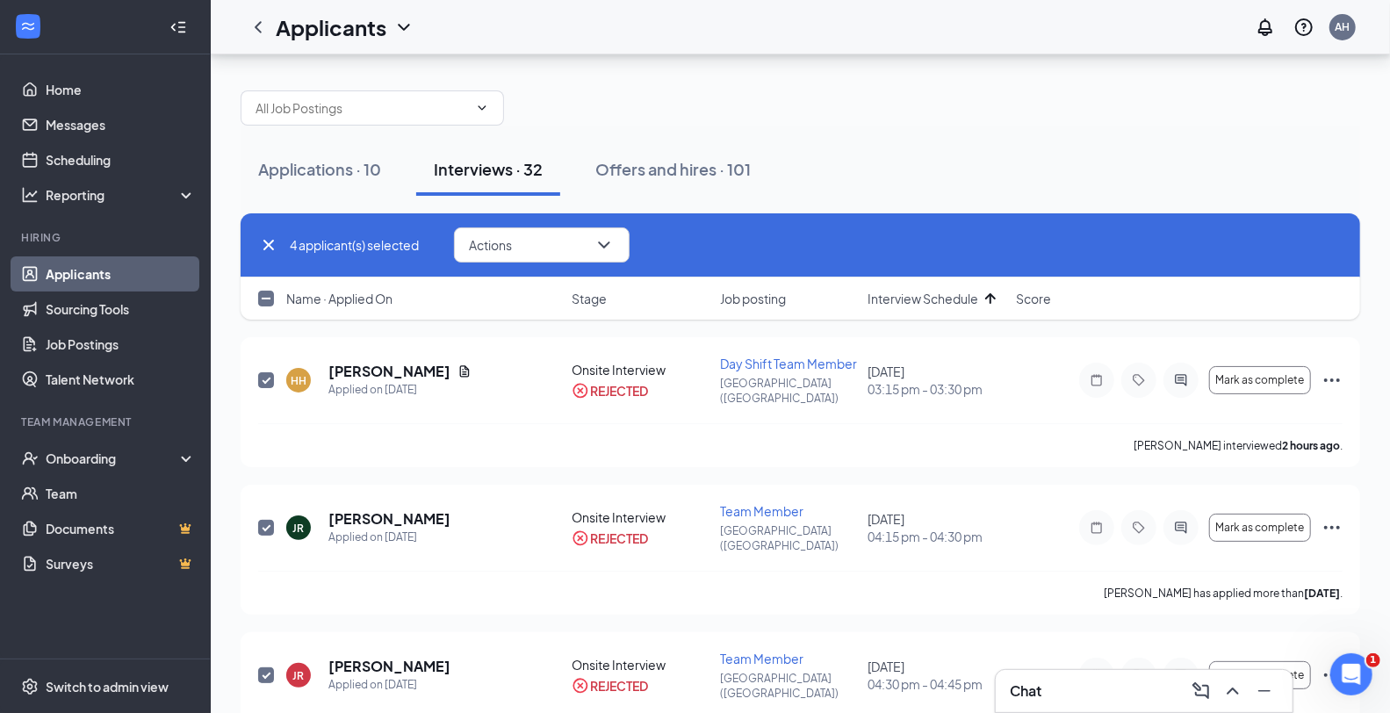
scroll to position [0, 0]
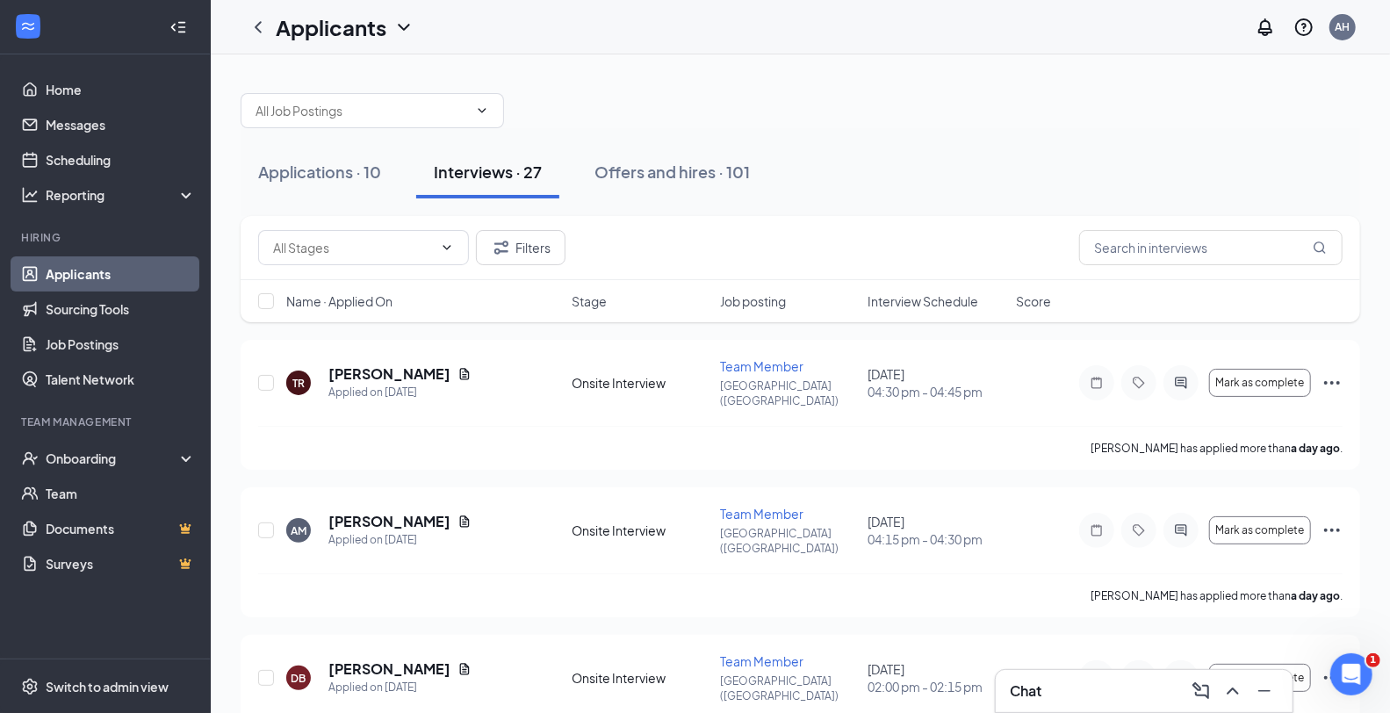
click at [954, 293] on span "Interview Schedule" at bounding box center [922, 301] width 111 height 18
click at [945, 296] on span "Interview Schedule" at bounding box center [922, 301] width 111 height 18
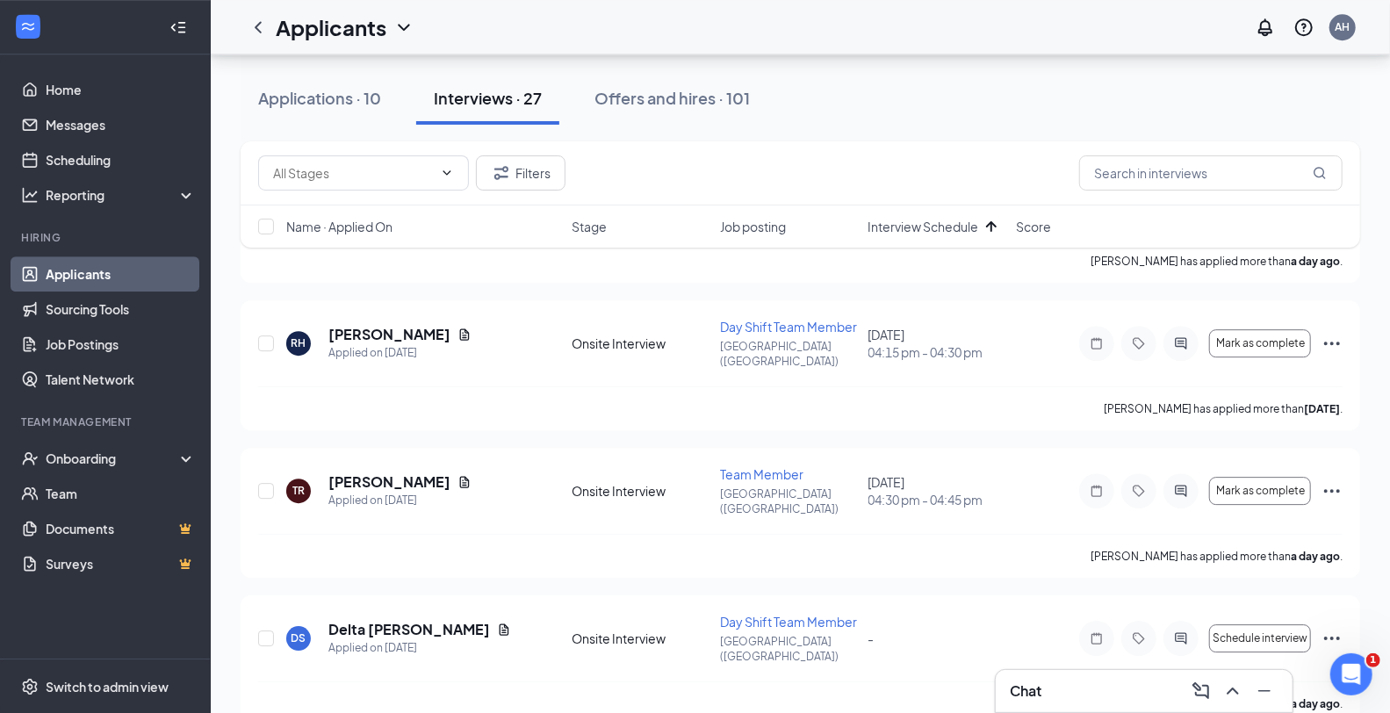
scroll to position [3234, 0]
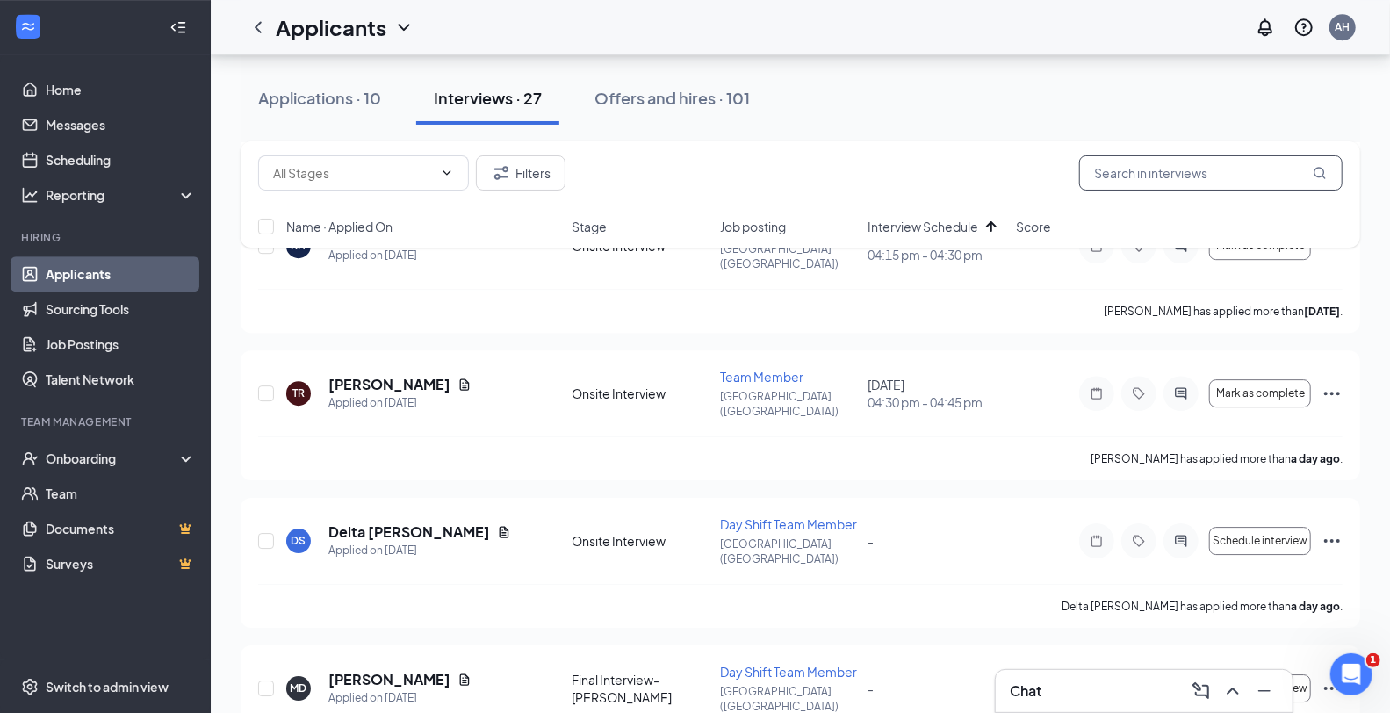
click at [1203, 182] on input "text" at bounding box center [1210, 172] width 263 height 35
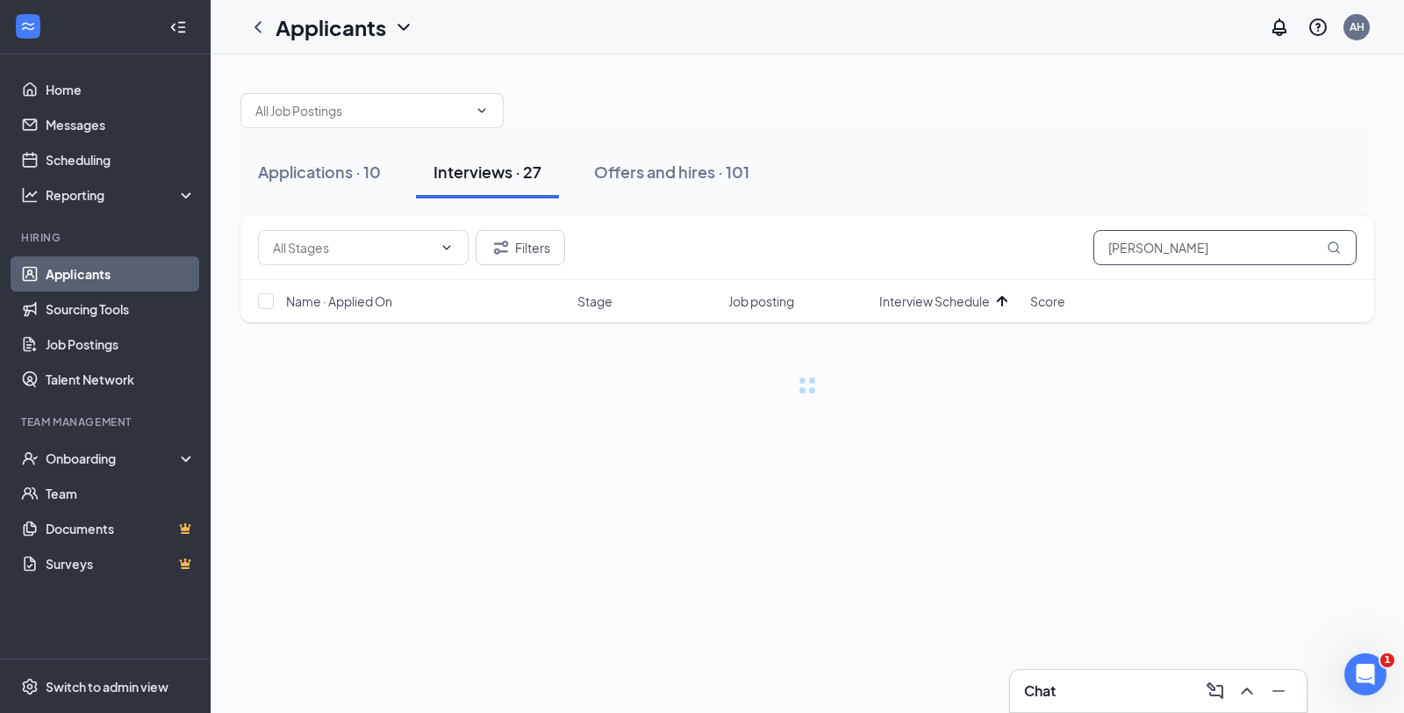
type input "[PERSON_NAME]"
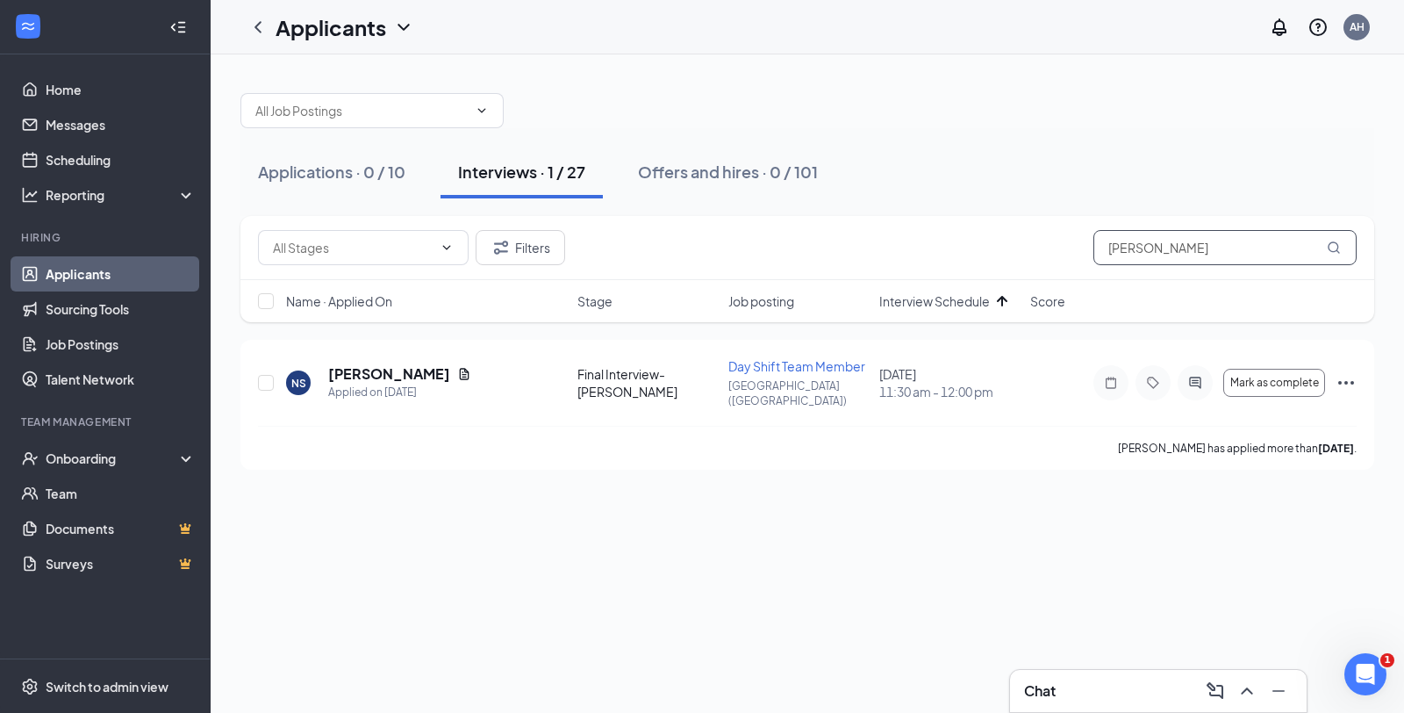
click at [1146, 248] on input "[PERSON_NAME]" at bounding box center [1225, 247] width 263 height 35
click at [1145, 250] on input "[PERSON_NAME]" at bounding box center [1225, 247] width 263 height 35
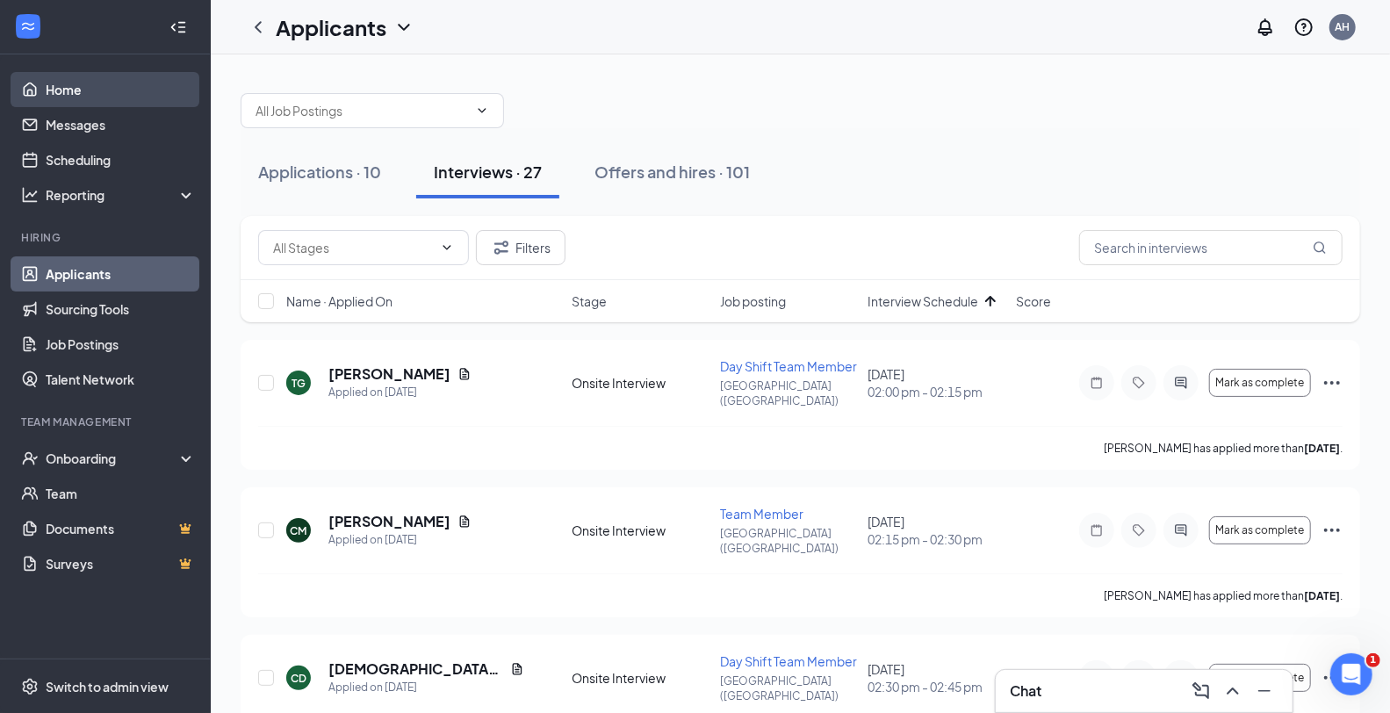
click at [80, 83] on link "Home" at bounding box center [121, 89] width 150 height 35
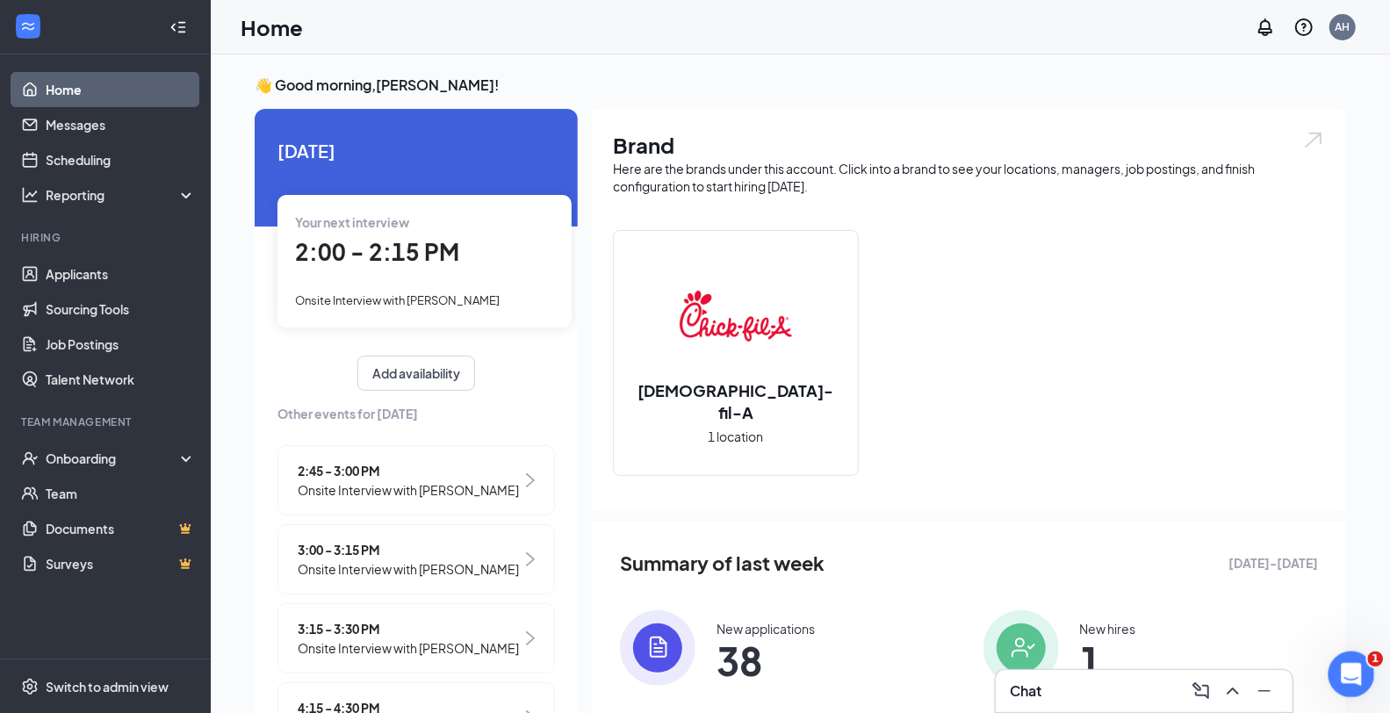
click at [1347, 663] on icon "Open Intercom Messenger" at bounding box center [1348, 671] width 29 height 29
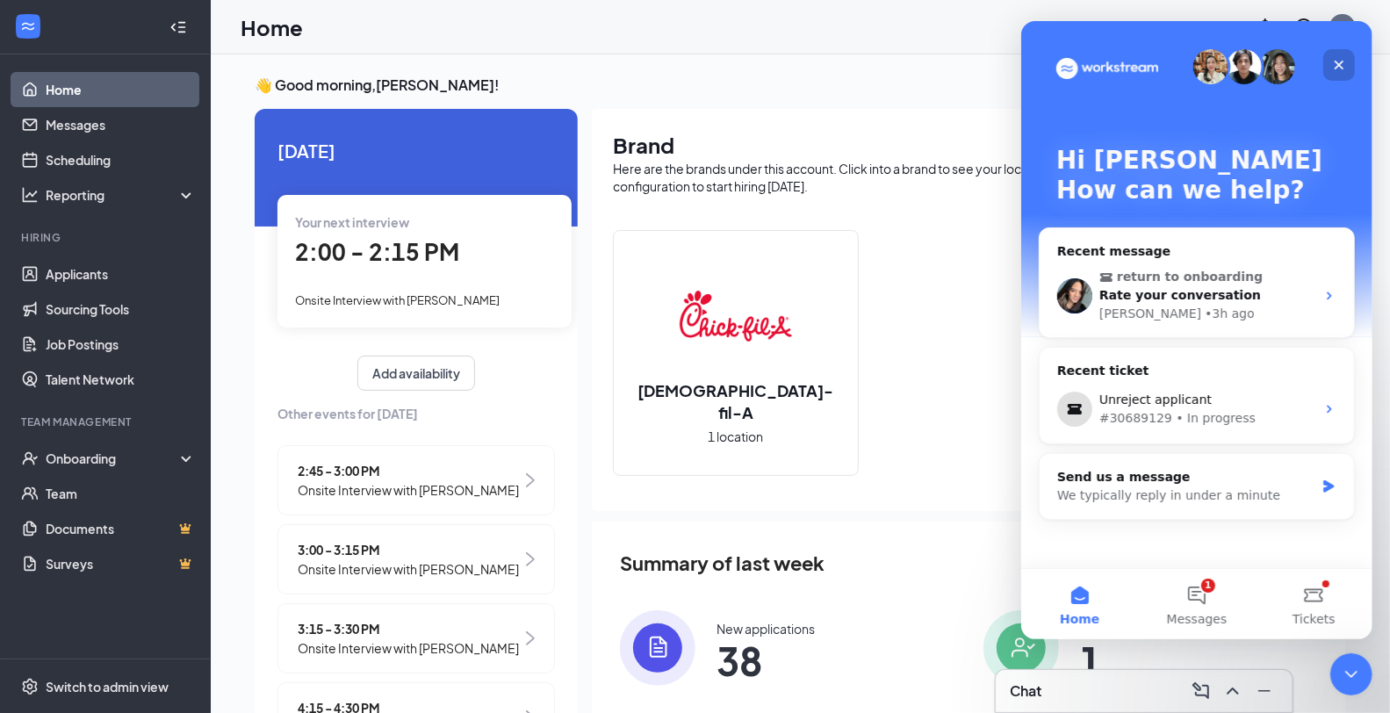
click at [1332, 68] on icon "Close" at bounding box center [1338, 65] width 14 height 14
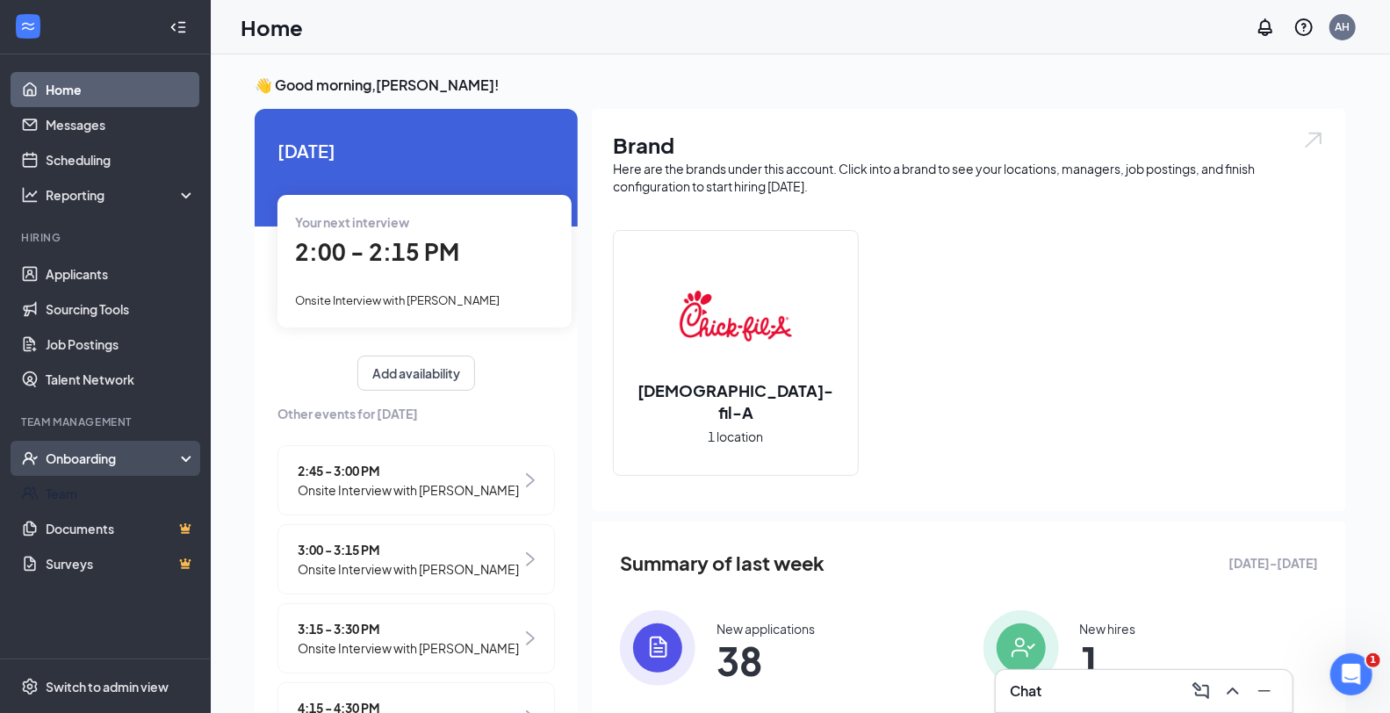
click at [54, 456] on div "Onboarding" at bounding box center [113, 458] width 135 height 18
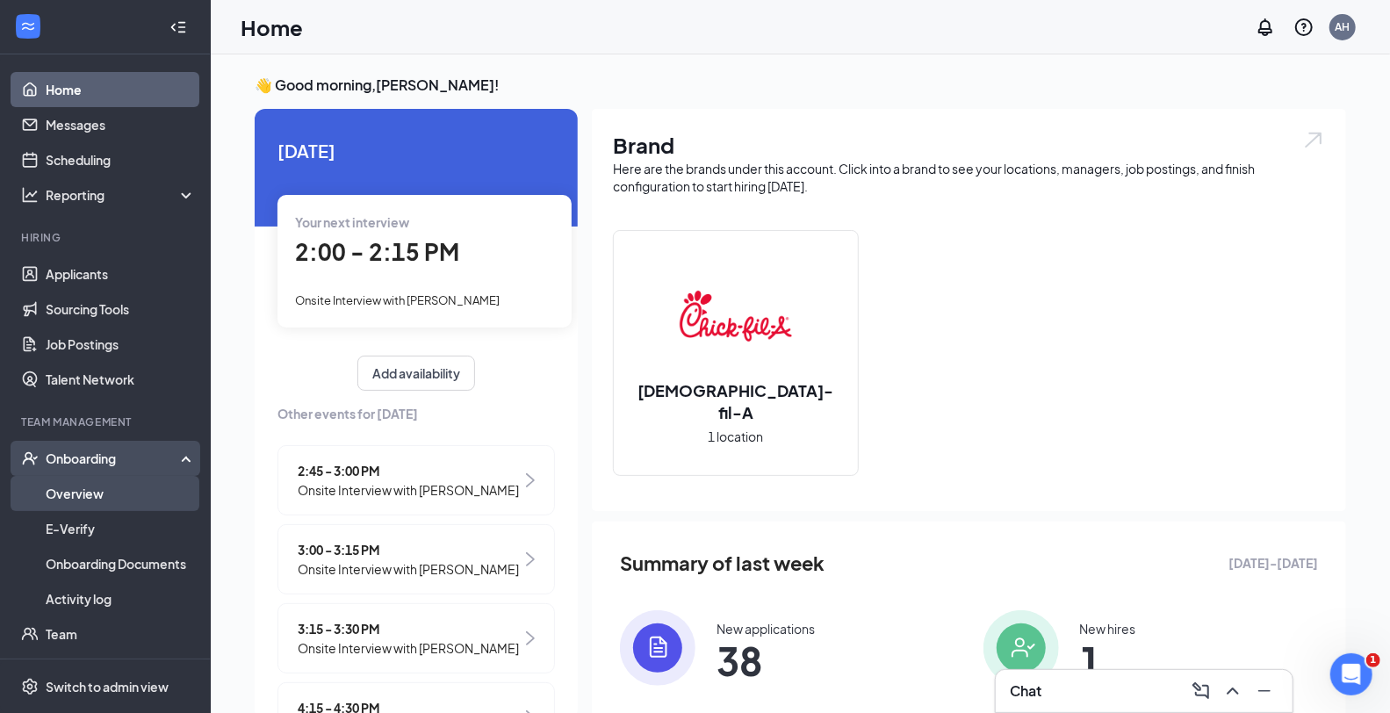
click at [92, 495] on link "Overview" at bounding box center [121, 493] width 150 height 35
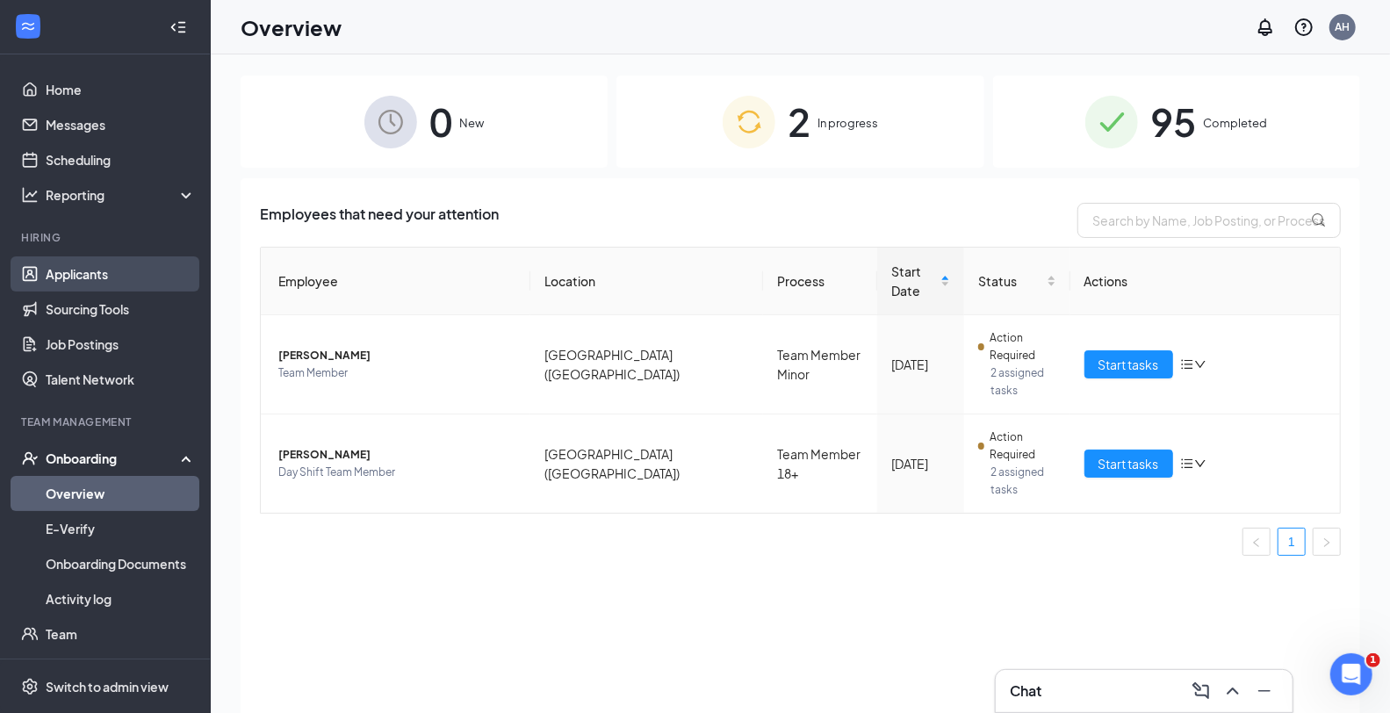
click at [128, 283] on link "Applicants" at bounding box center [121, 273] width 150 height 35
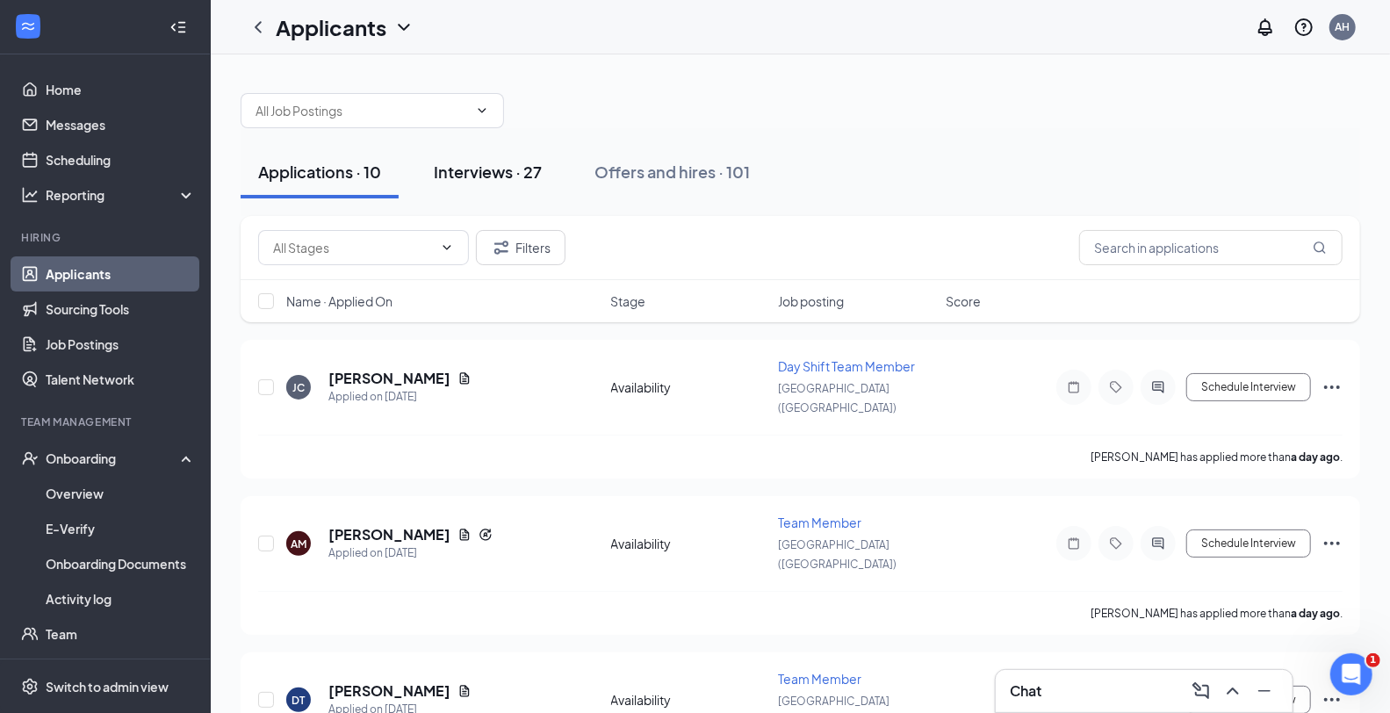
click at [500, 174] on div "Interviews · 27" at bounding box center [488, 172] width 108 height 22
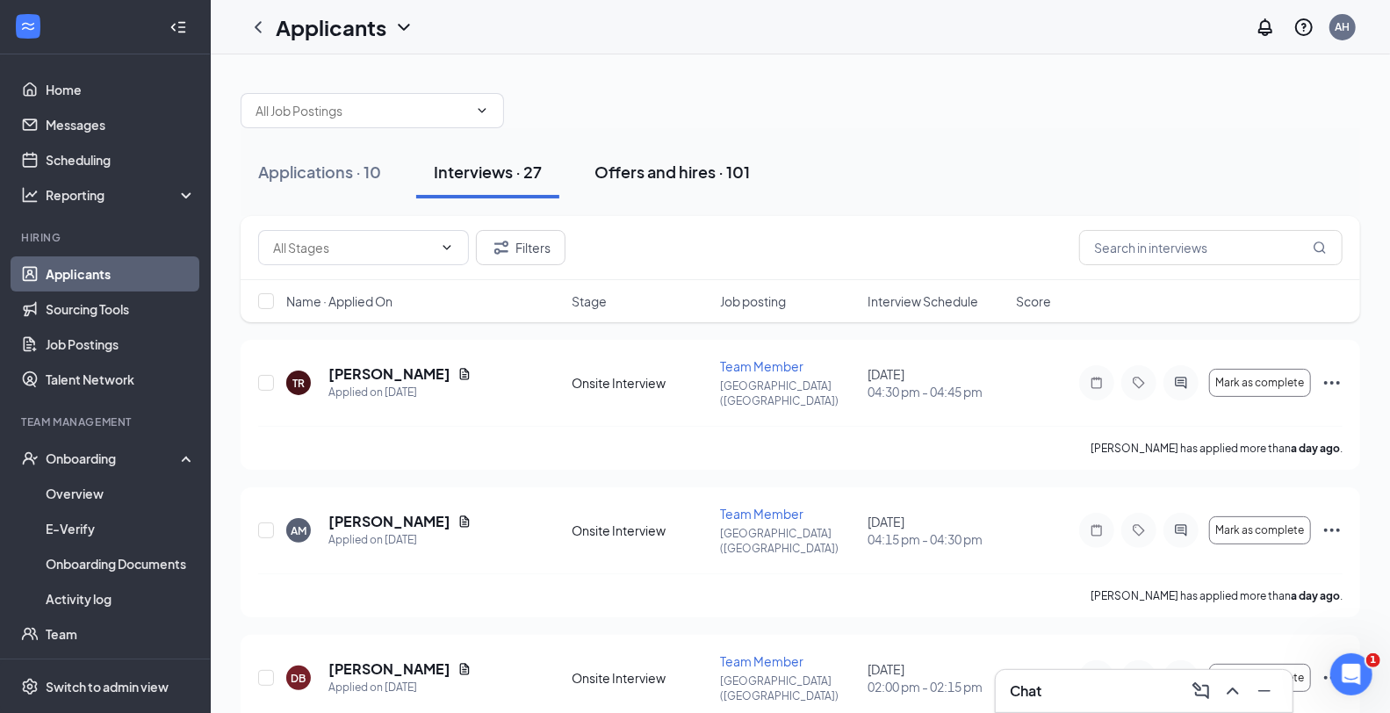
click at [705, 162] on div "Offers and hires · 101" at bounding box center [671, 172] width 155 height 22
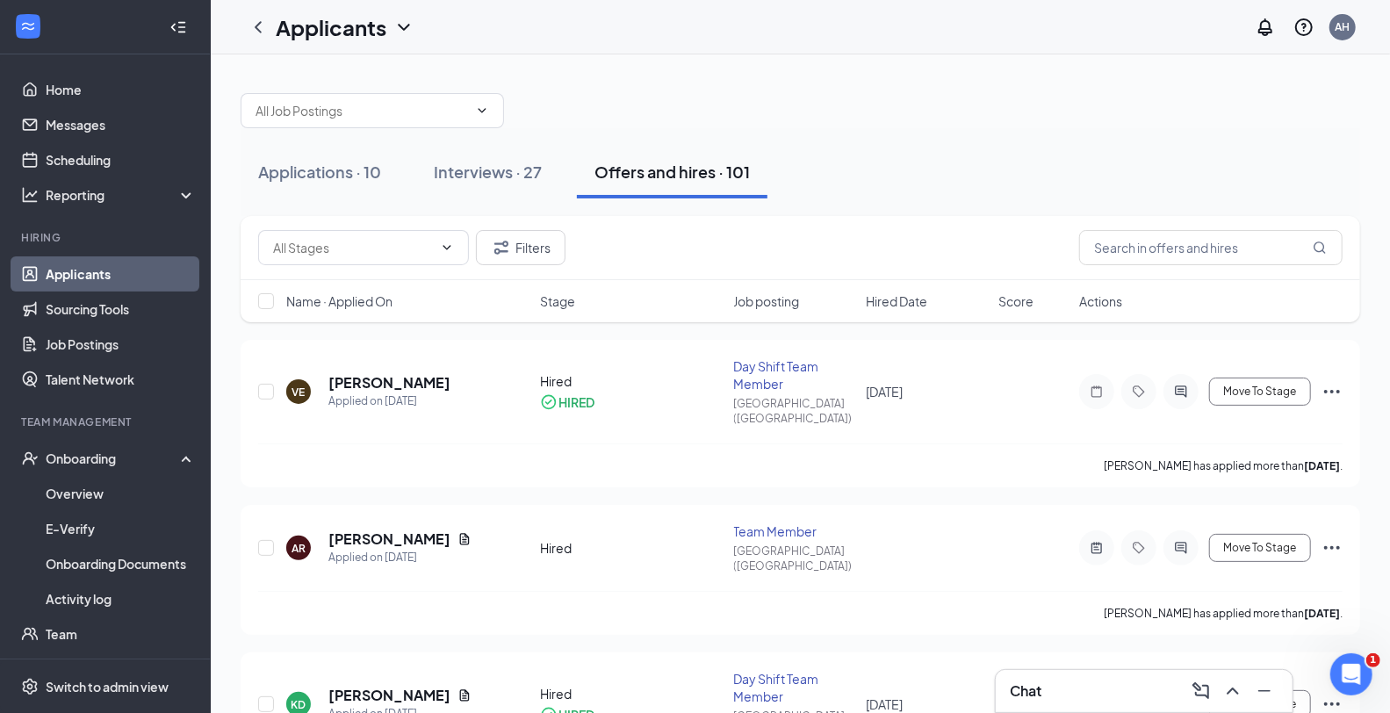
click at [895, 294] on span "Hired Date" at bounding box center [895, 301] width 61 height 18
